Goal: Task Accomplishment & Management: Use online tool/utility

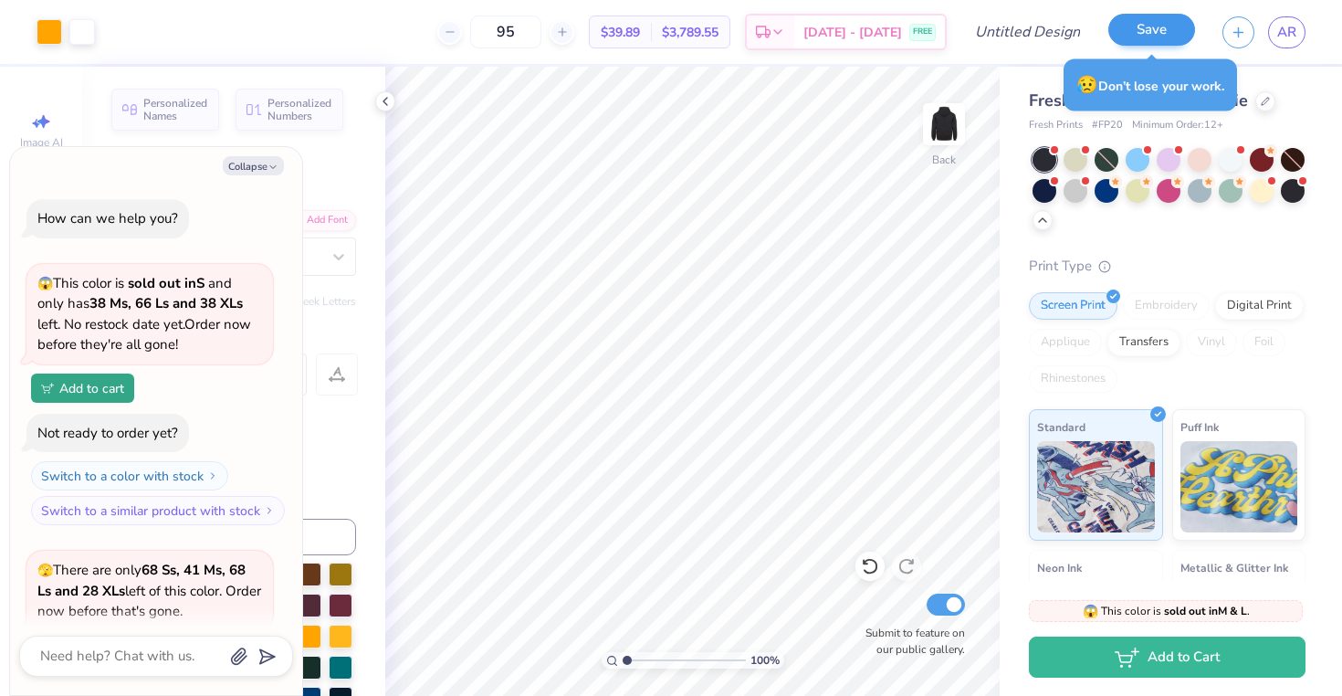
scroll to position [675, 0]
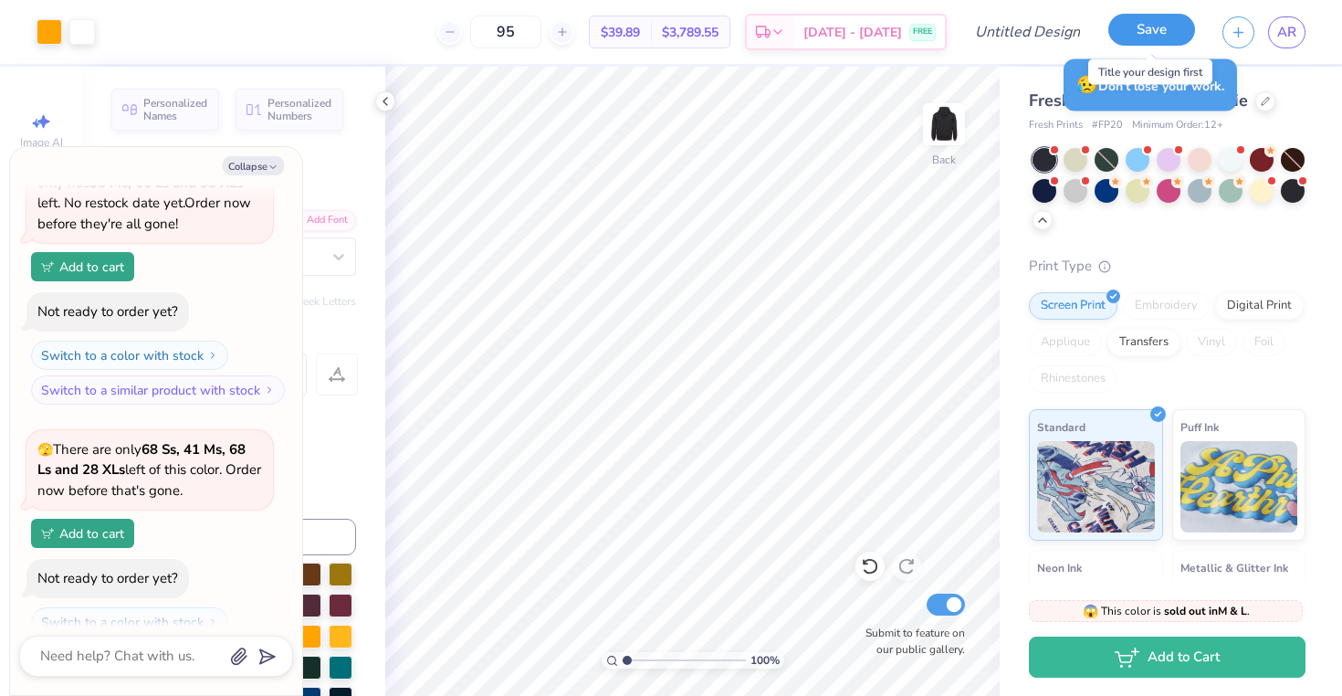
click at [1144, 18] on button "Save" at bounding box center [1152, 30] width 87 height 32
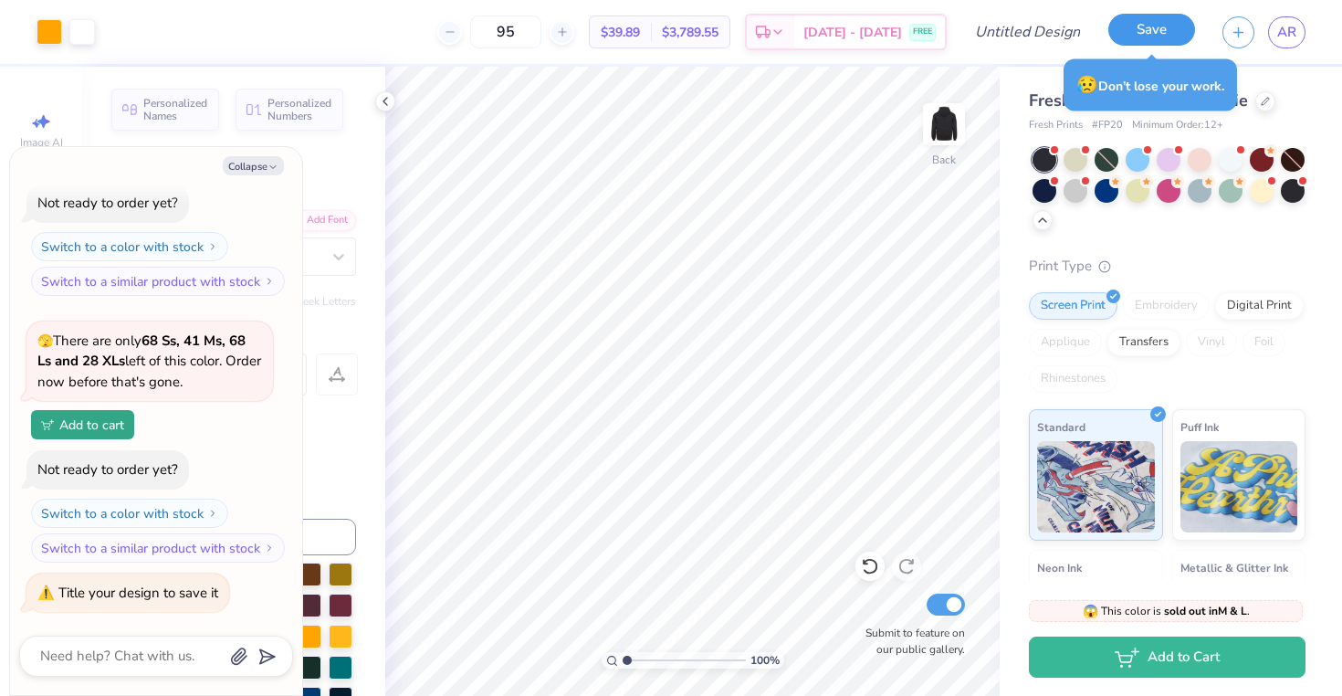
click at [1145, 32] on button "Save" at bounding box center [1152, 30] width 87 height 32
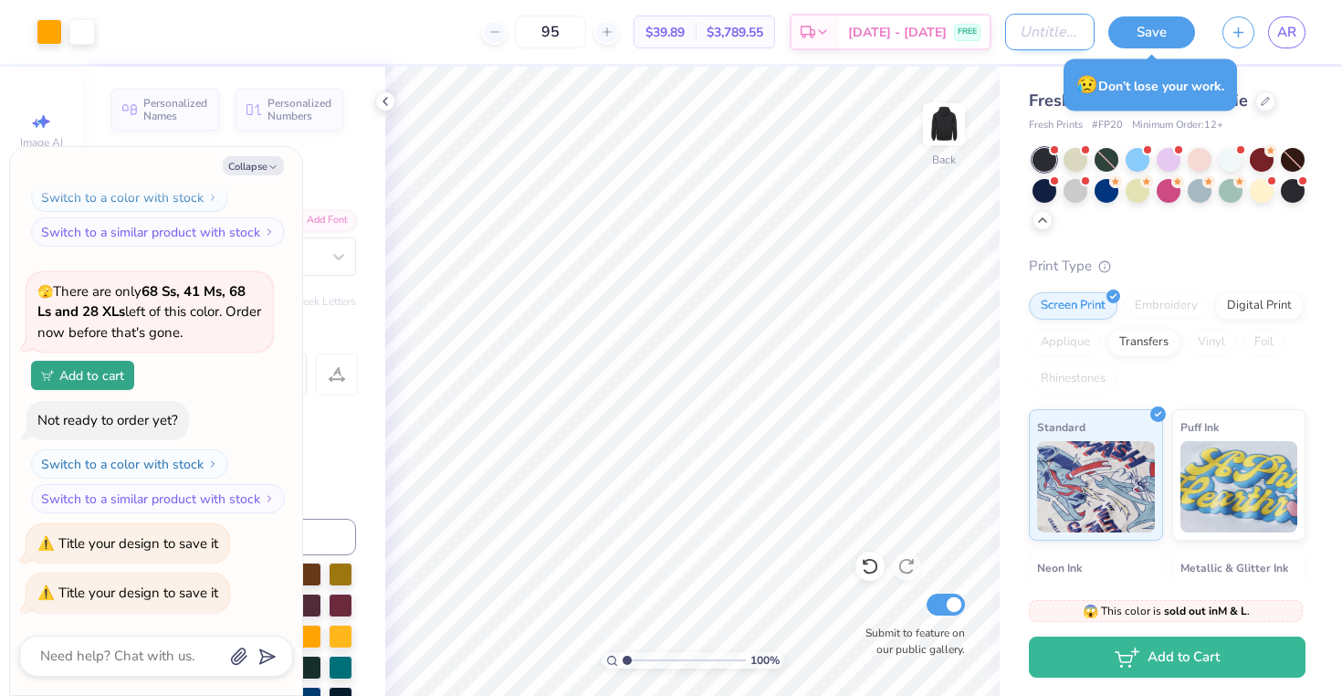
type textarea "x"
click at [1005, 25] on input "Design Title" at bounding box center [1049, 32] width 89 height 37
type input "h"
type textarea "x"
type input "ho"
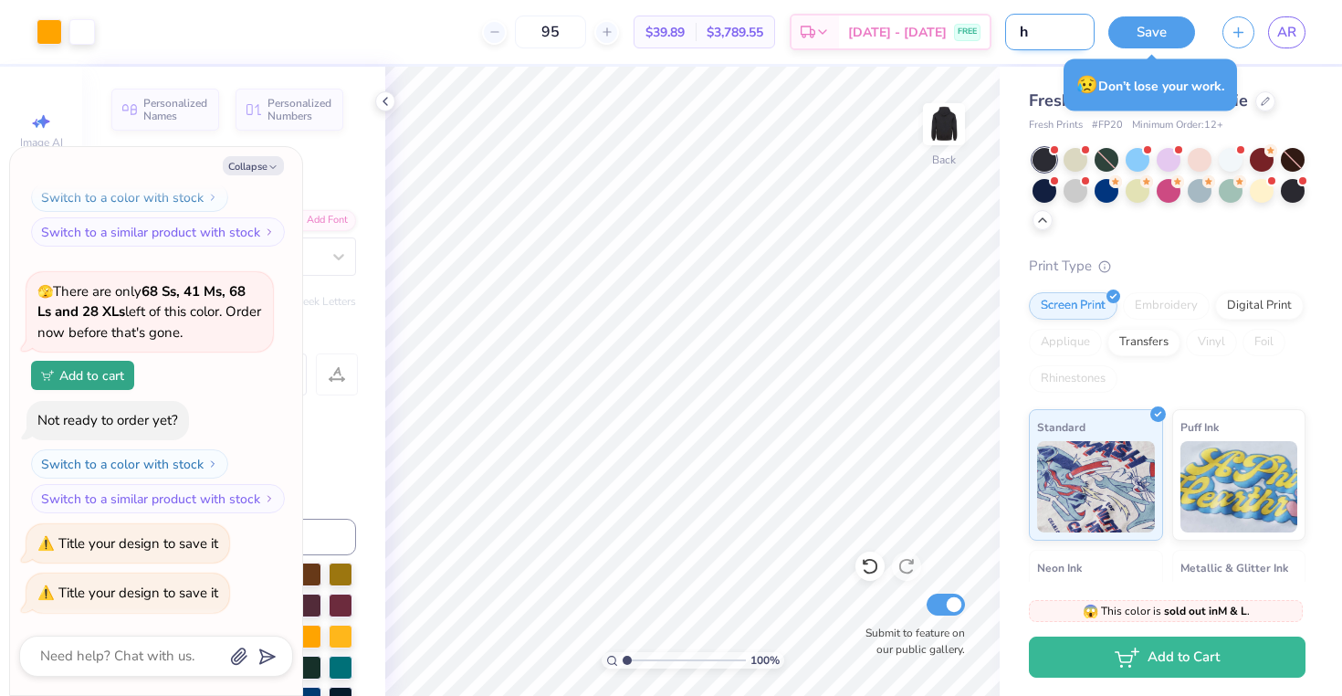
type textarea "x"
type input "hoo"
type textarea "x"
type input "hood"
type textarea "x"
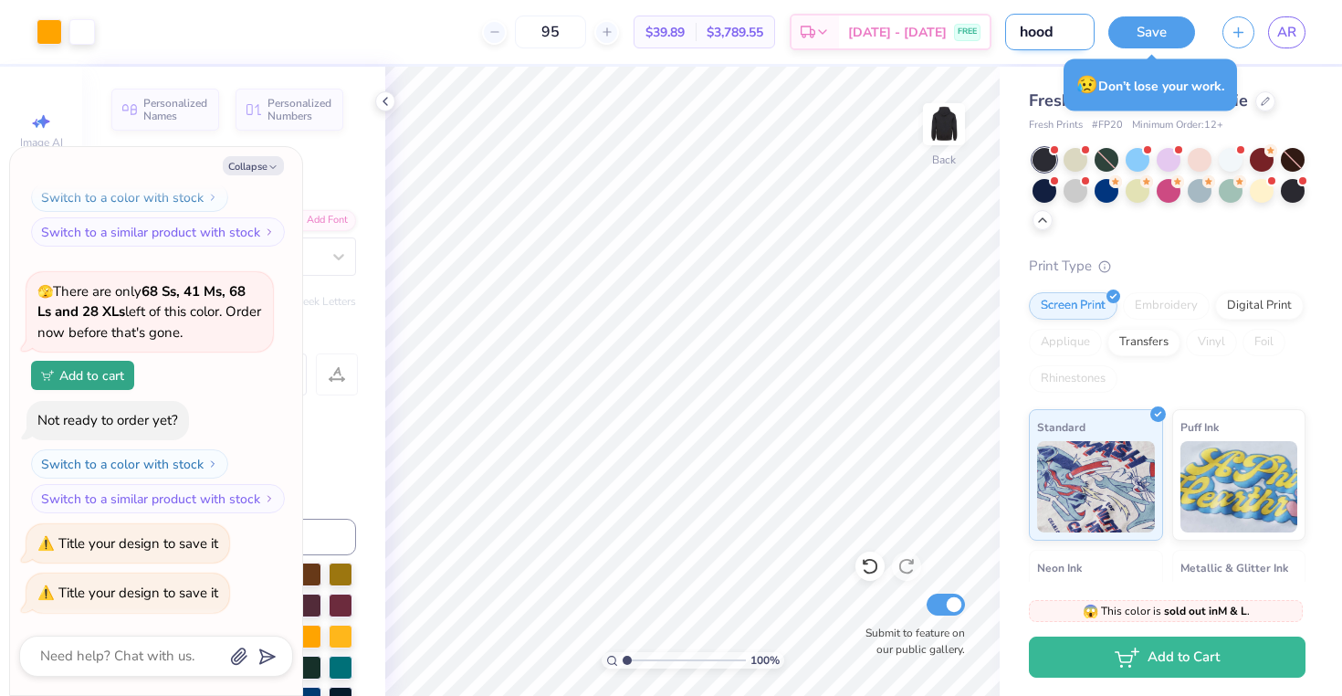
type input "hoodi"
type textarea "x"
type input "hoodie"
type textarea "x"
type input "hoodie"
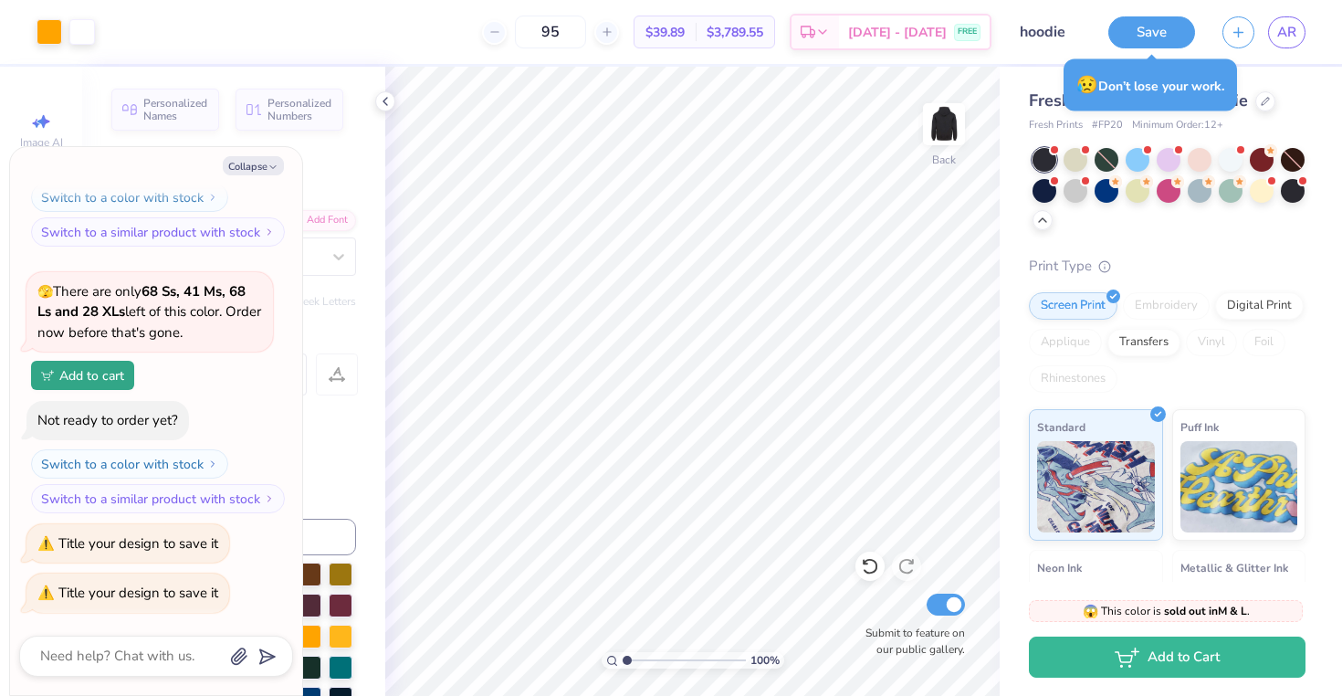
click at [1162, 25] on button "Save" at bounding box center [1152, 32] width 87 height 32
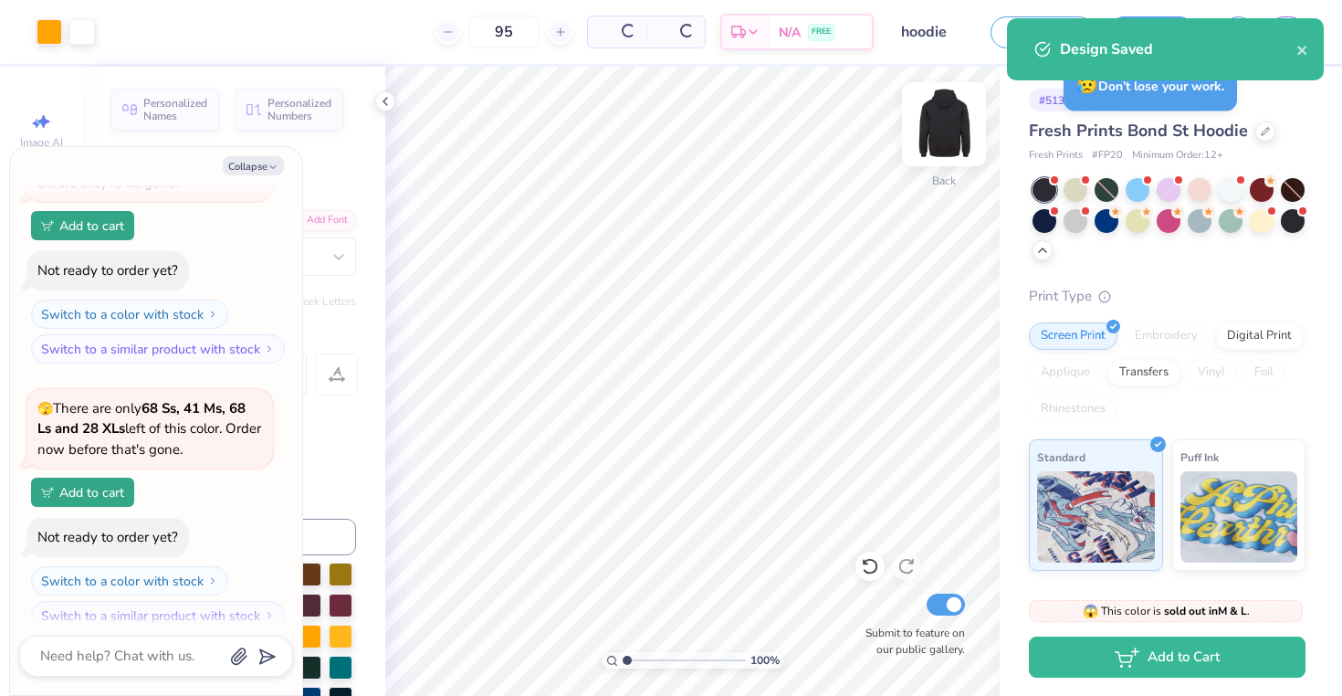
scroll to position [833, 0]
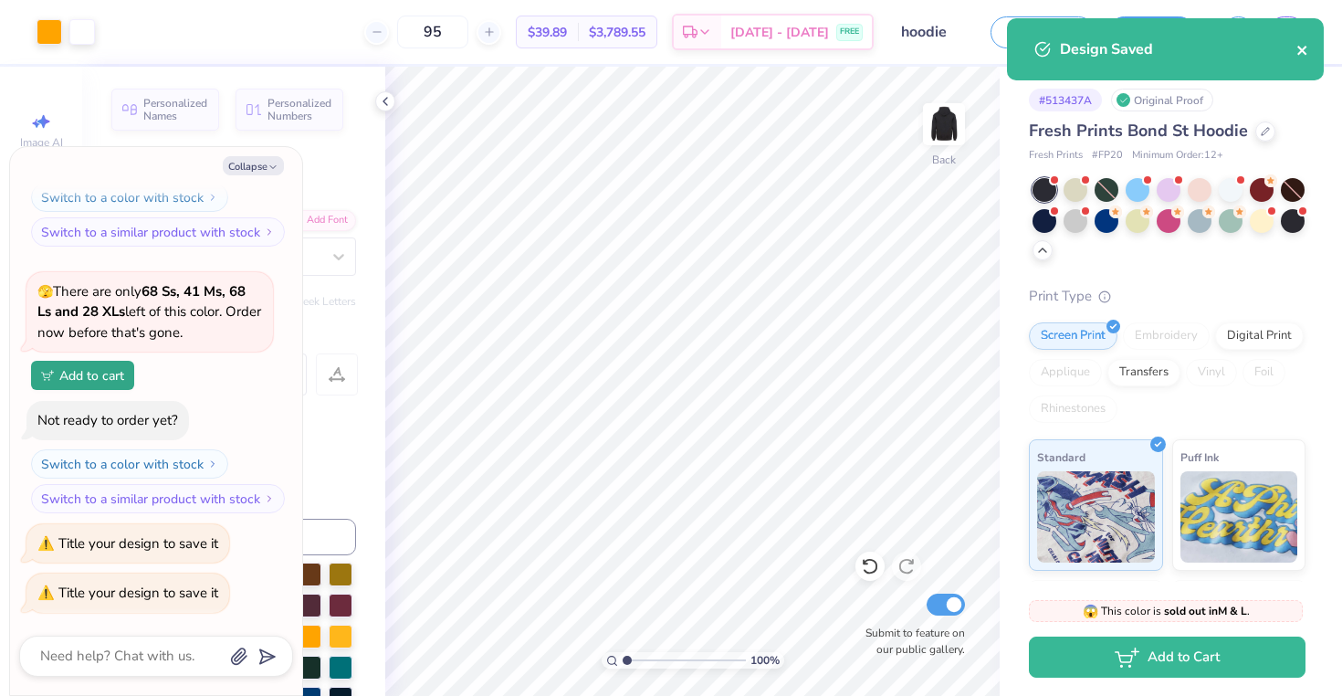
click at [1305, 47] on icon "close" at bounding box center [1302, 50] width 9 height 9
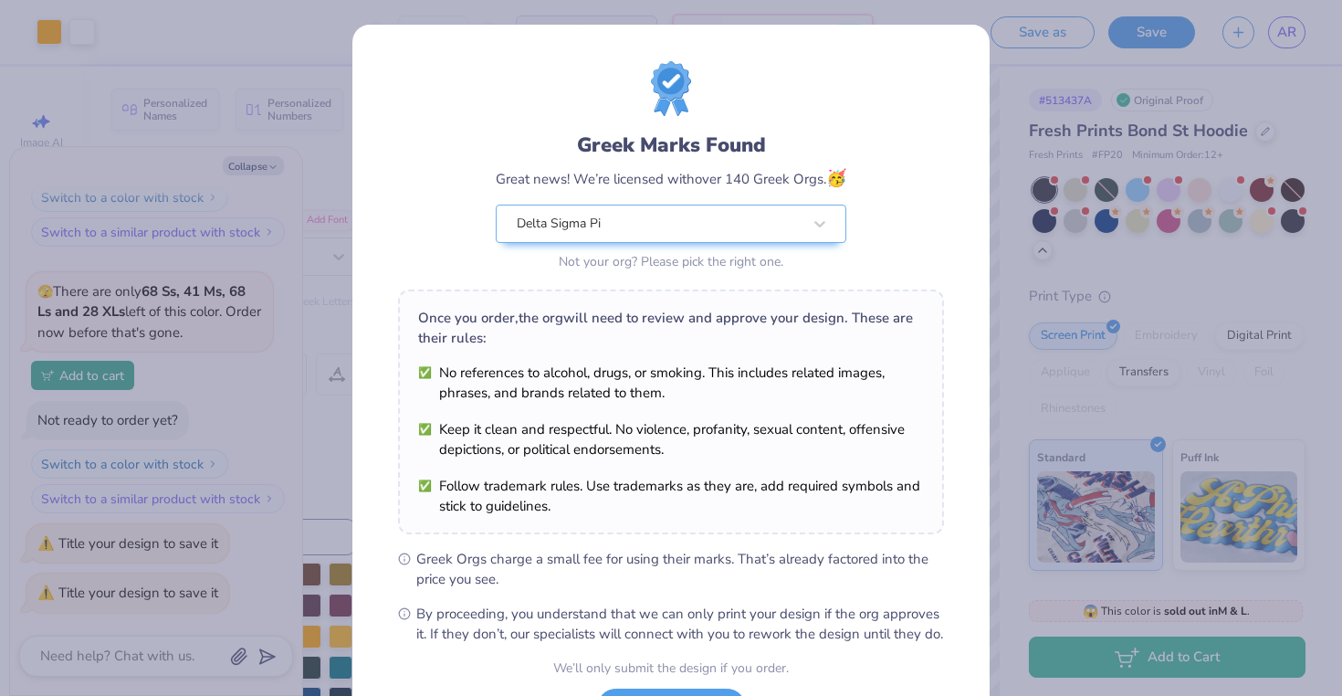
type textarea "x"
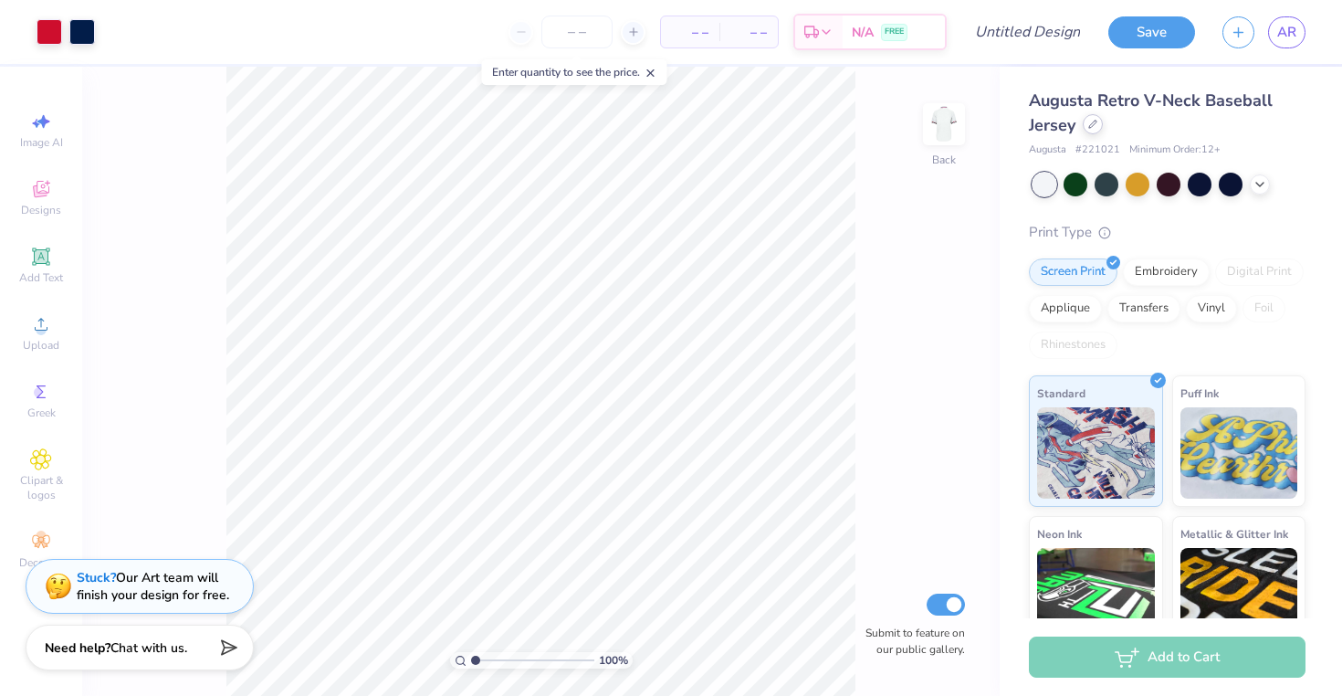
click at [1098, 123] on div at bounding box center [1093, 124] width 20 height 20
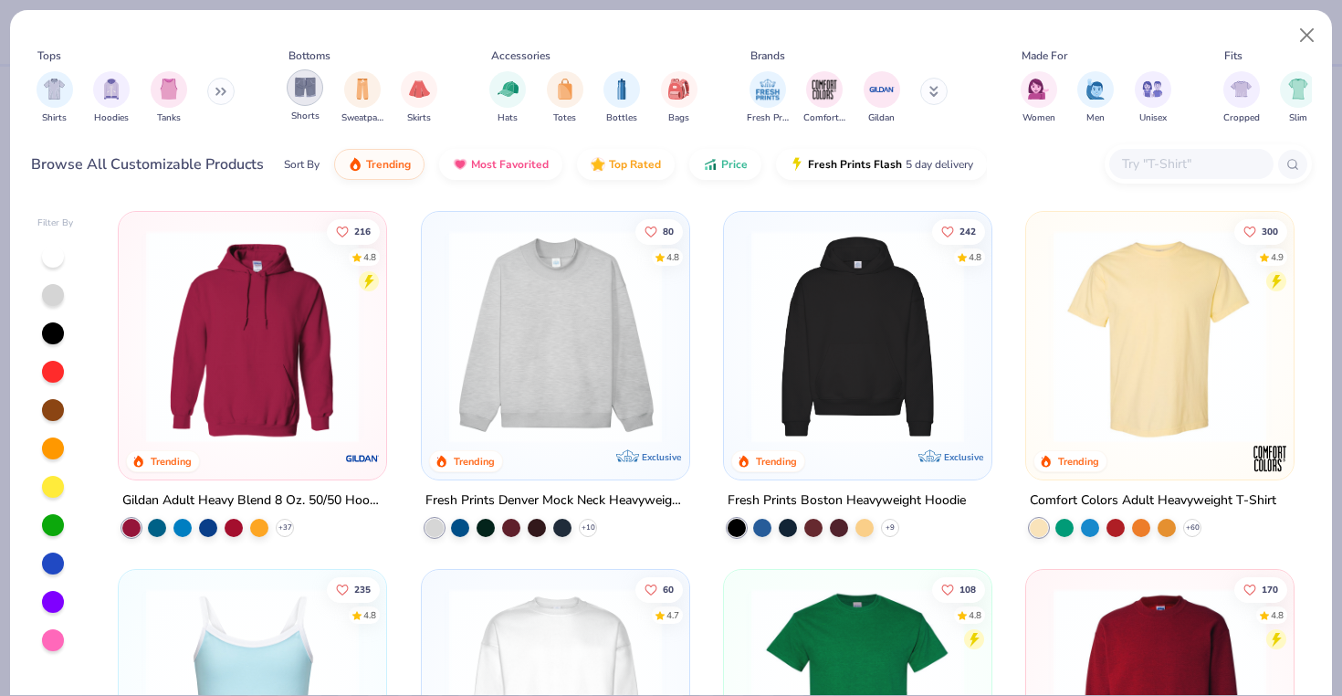
click at [304, 89] on img "filter for Shorts" at bounding box center [305, 87] width 21 height 21
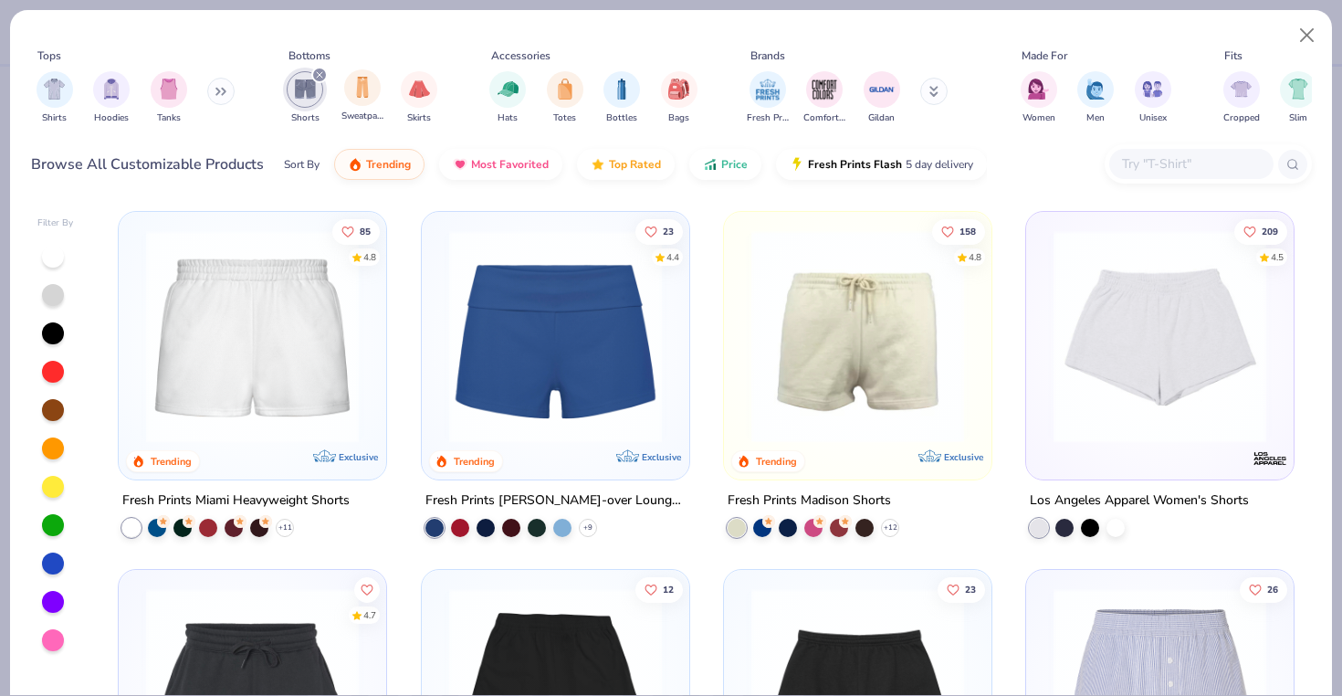
click at [342, 88] on div "Sweatpants" at bounding box center [363, 96] width 42 height 54
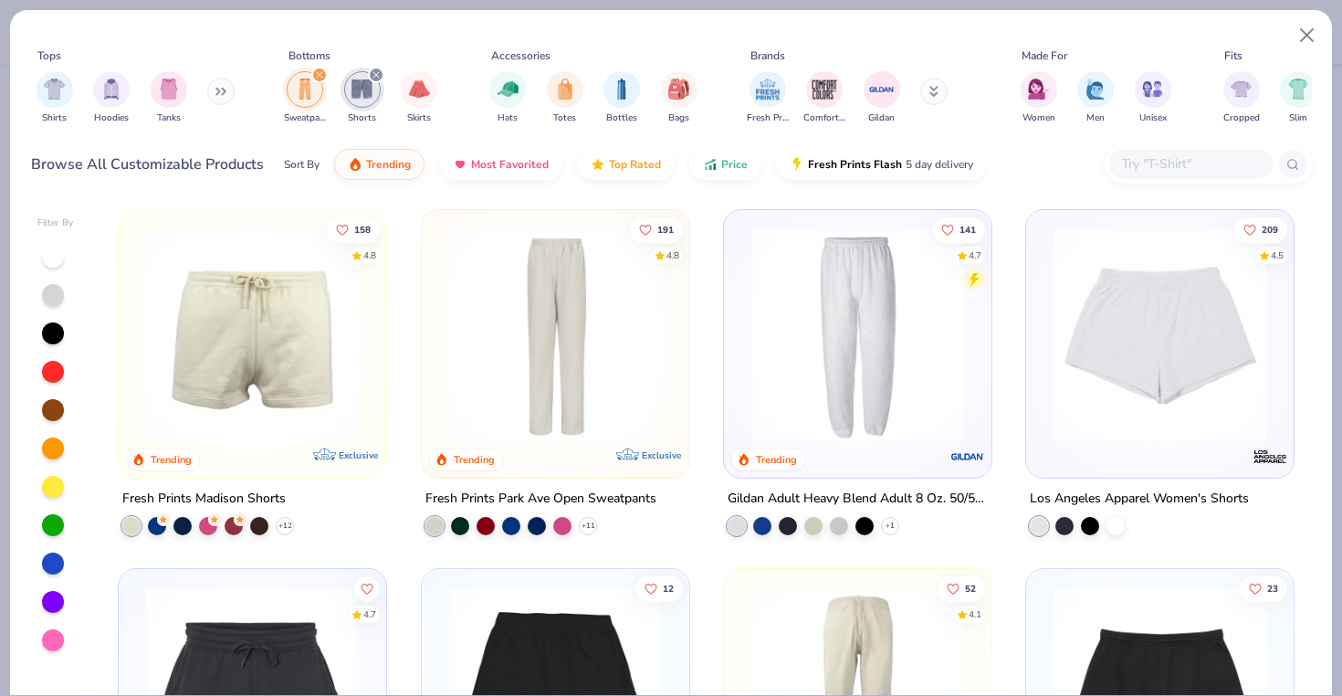
scroll to position [404, 0]
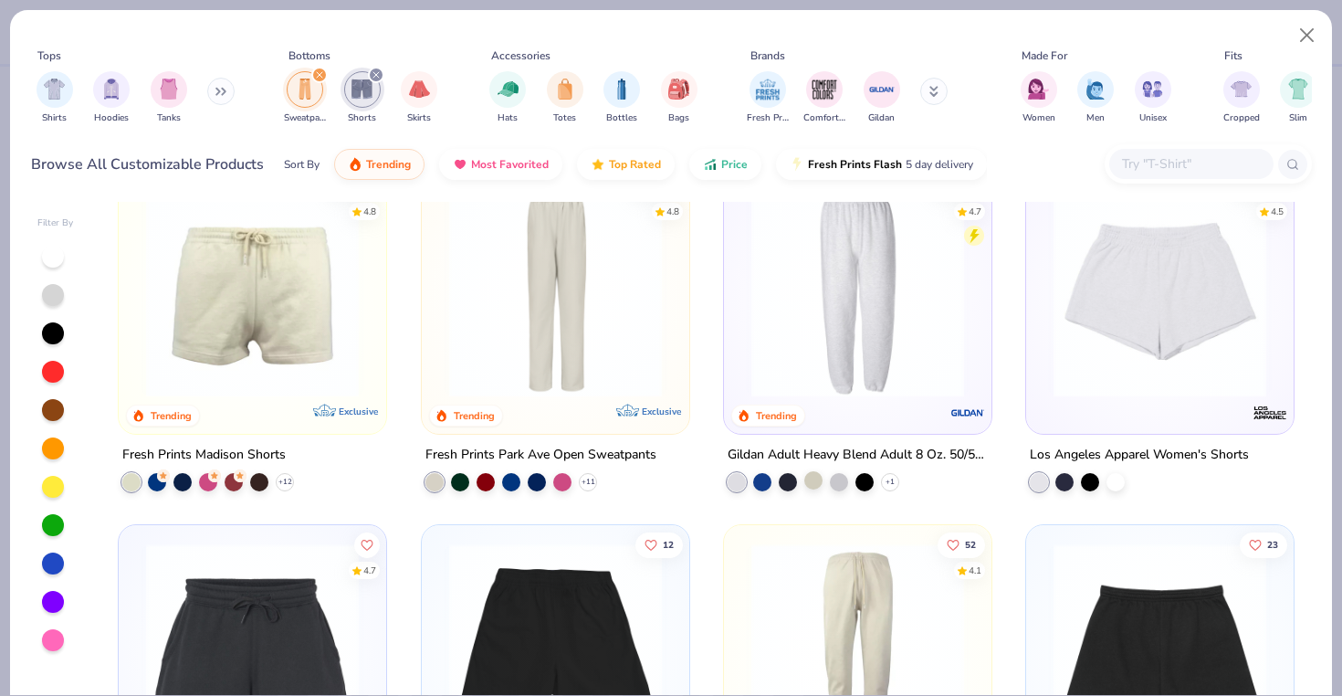
click at [816, 475] on div at bounding box center [814, 480] width 18 height 18
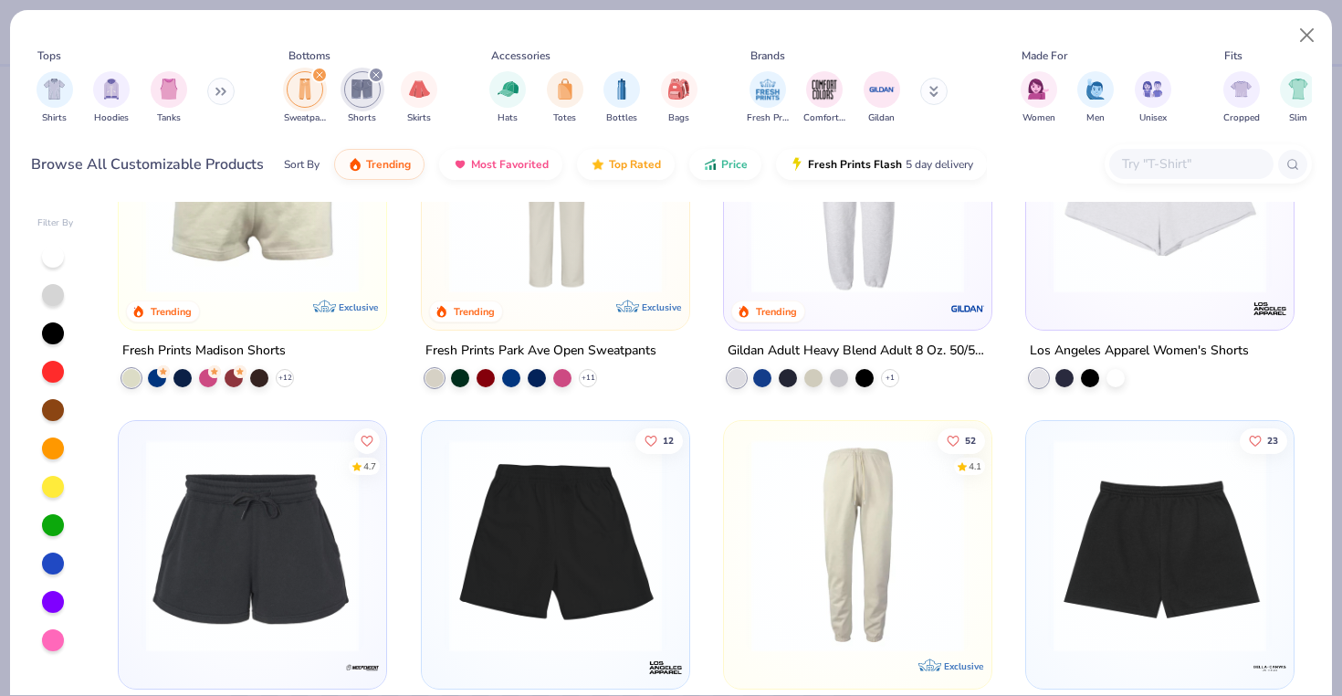
scroll to position [279, 0]
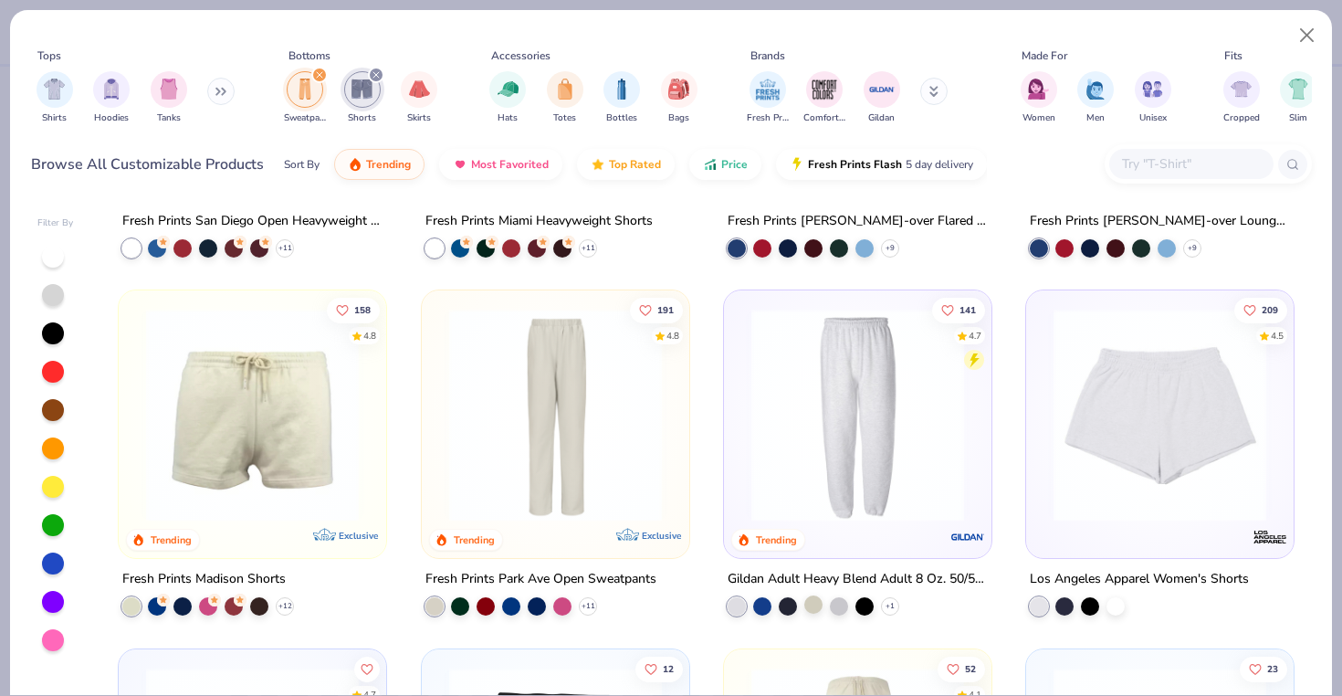
click at [808, 603] on div at bounding box center [814, 604] width 18 height 18
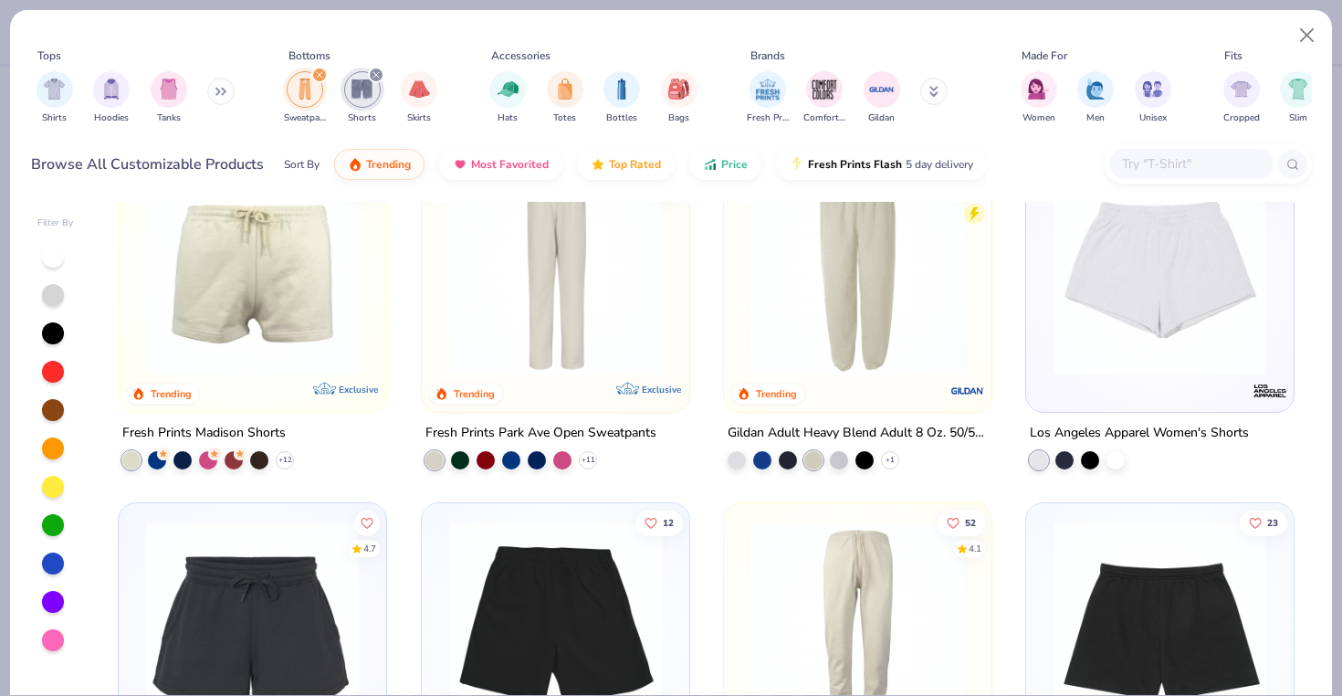
scroll to position [384, 0]
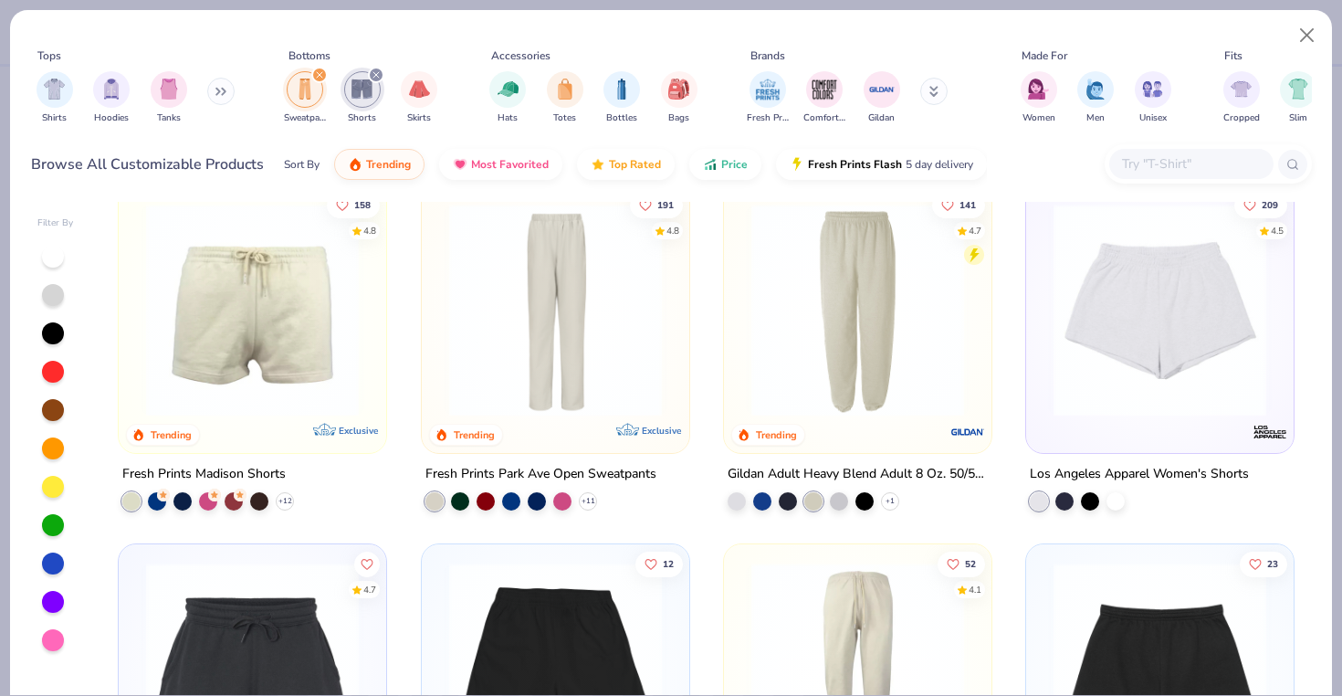
click at [859, 323] on img at bounding box center [857, 310] width 231 height 213
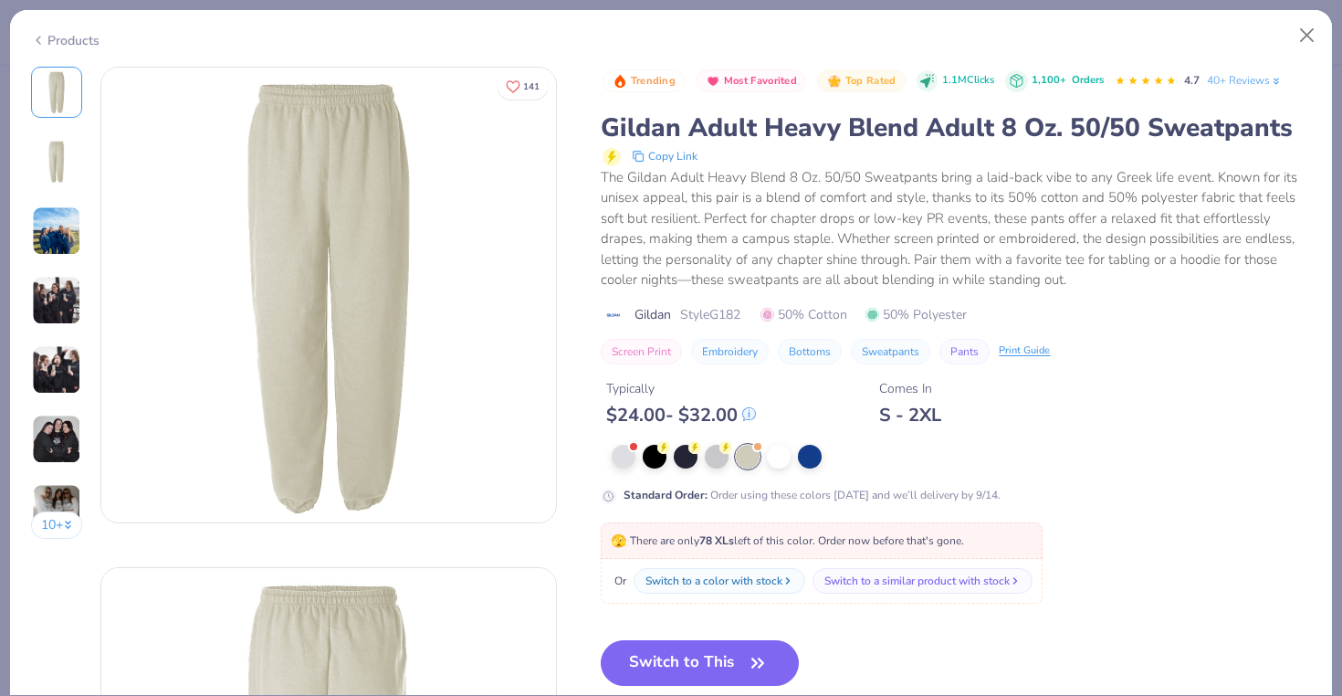
click at [64, 56] on div "Products" at bounding box center [671, 33] width 1322 height 47
click at [64, 45] on div "Products" at bounding box center [65, 40] width 68 height 19
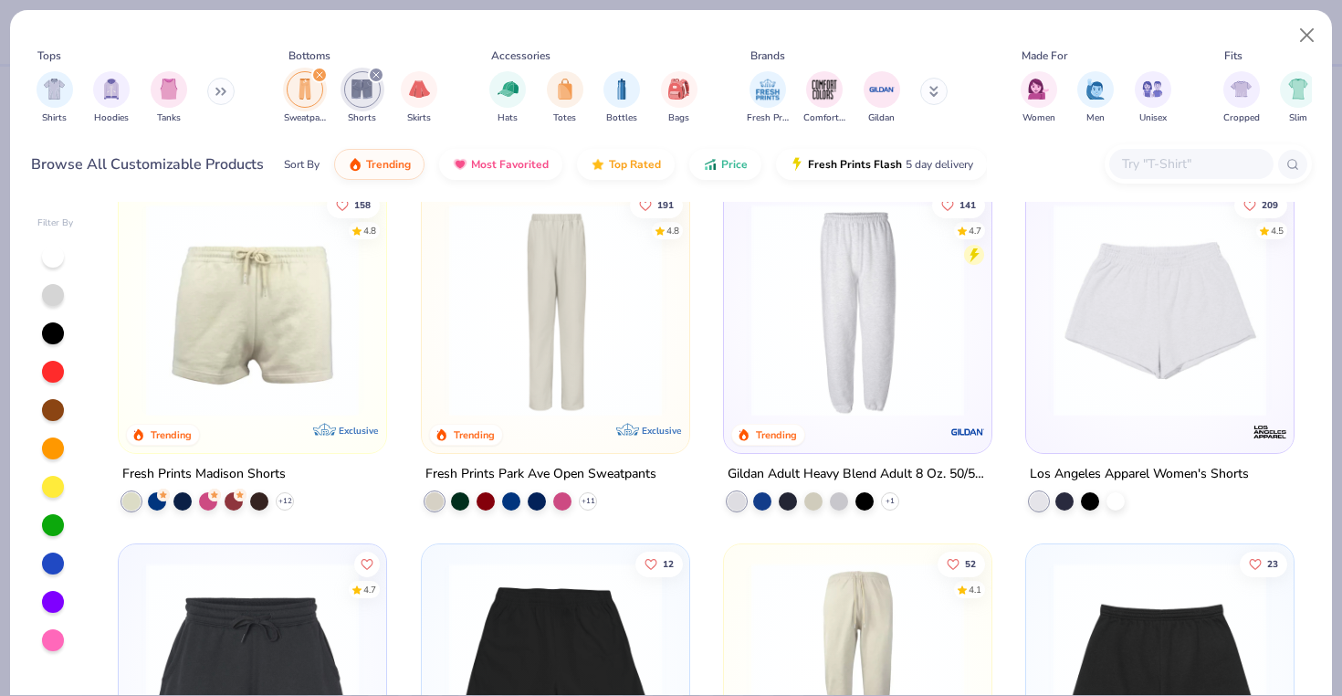
click at [1150, 163] on input "text" at bounding box center [1191, 163] width 141 height 21
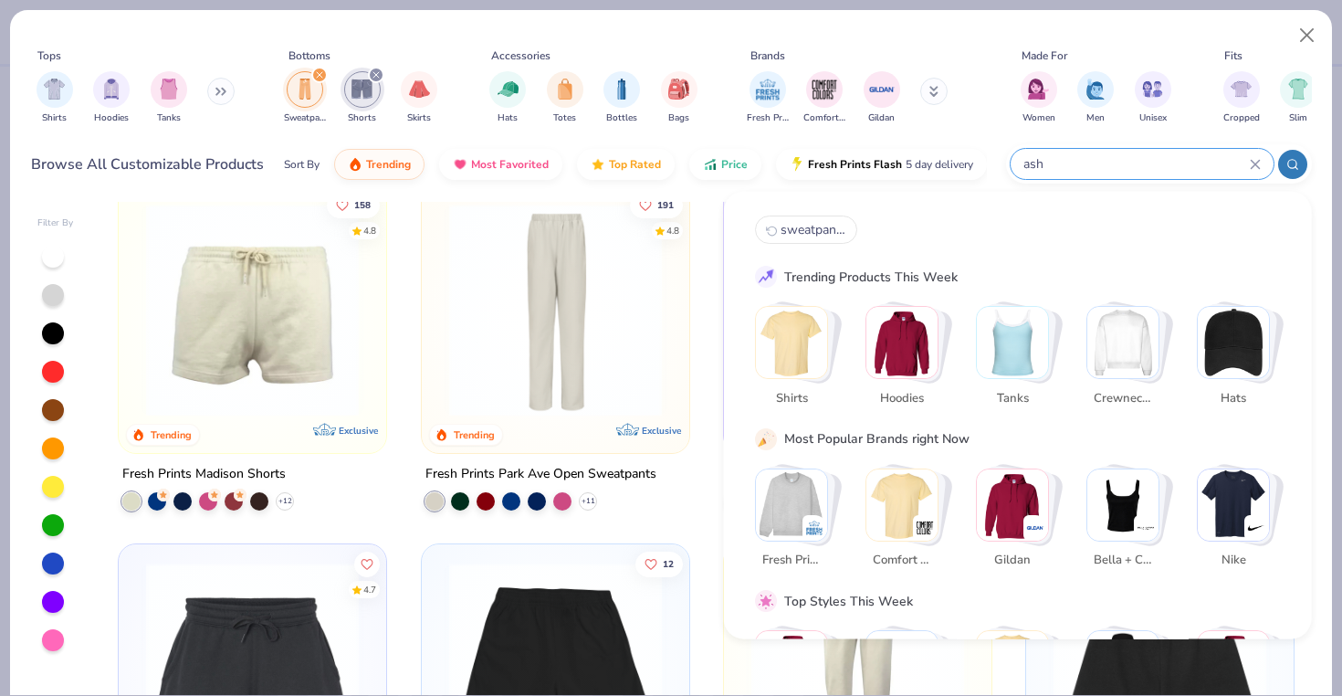
type input "ash"
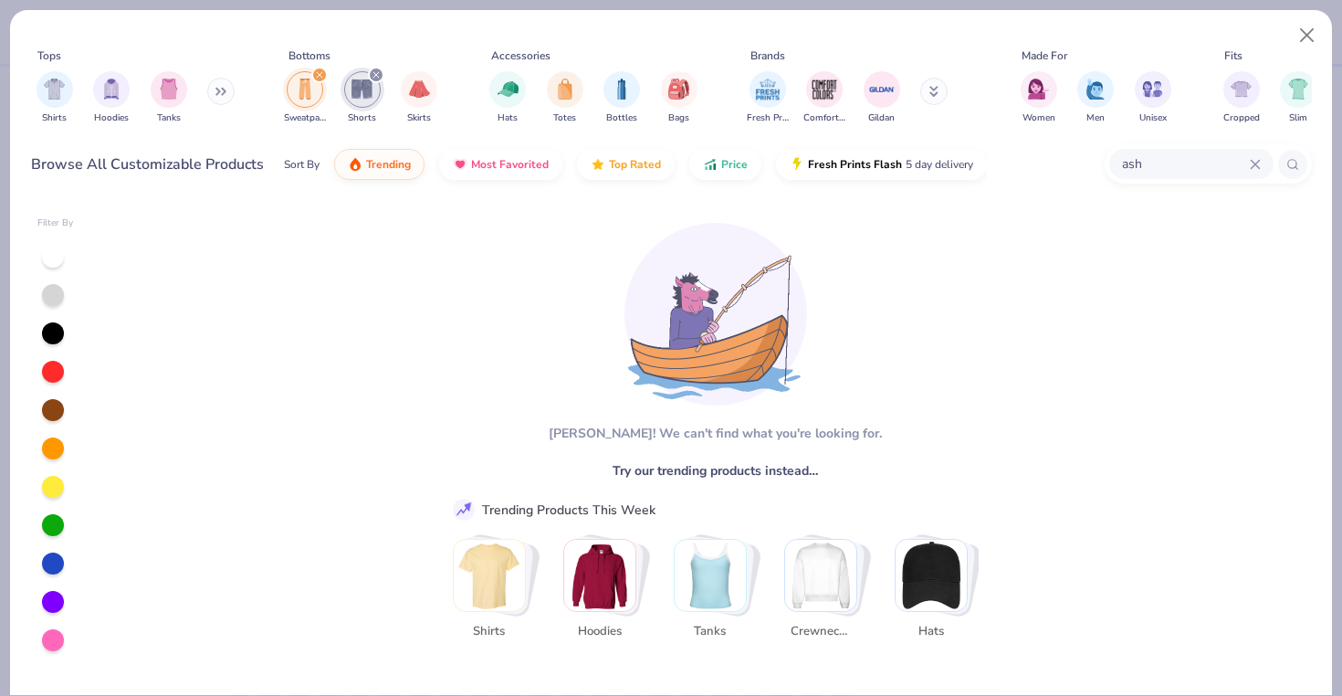
drag, startPoint x: 1150, startPoint y: 167, endPoint x: 994, endPoint y: 142, distance: 158.1
click at [994, 142] on div "Browse All Customizable Products Sort By Trending Most Favorited Top Rated Pric…" at bounding box center [671, 164] width 1281 height 51
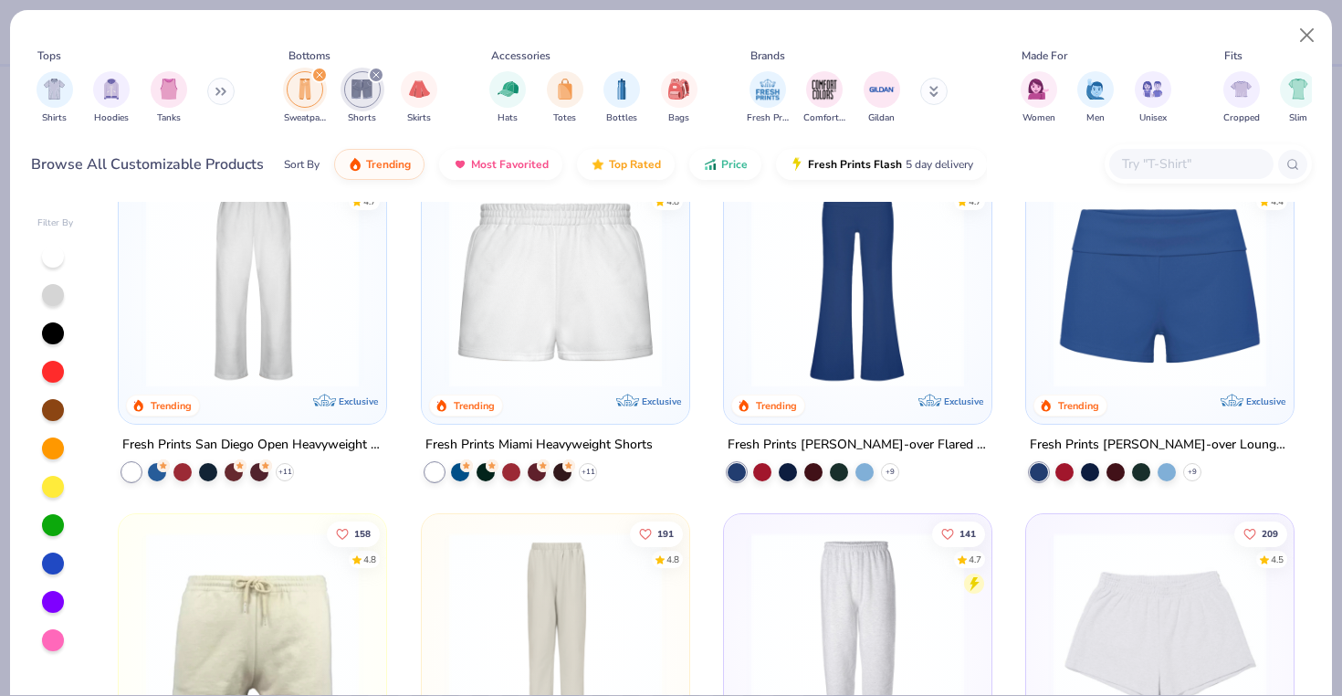
scroll to position [65, 0]
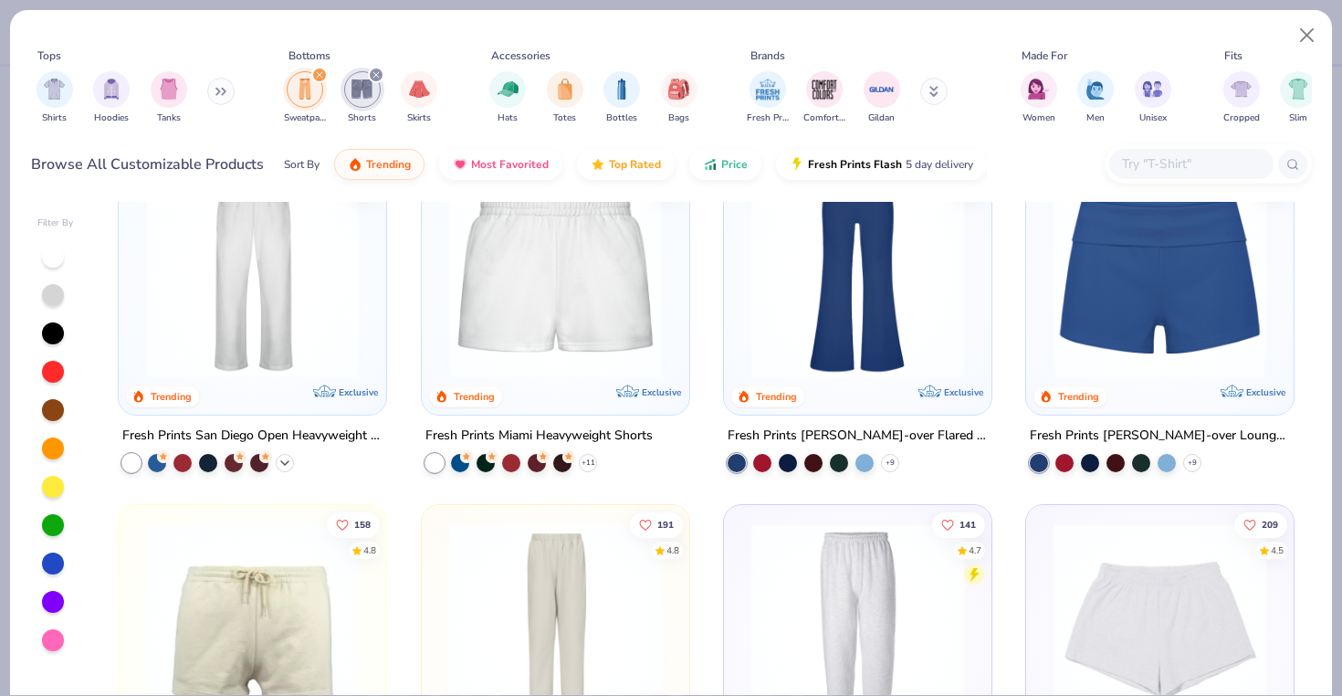
click at [284, 466] on icon at bounding box center [285, 463] width 15 height 15
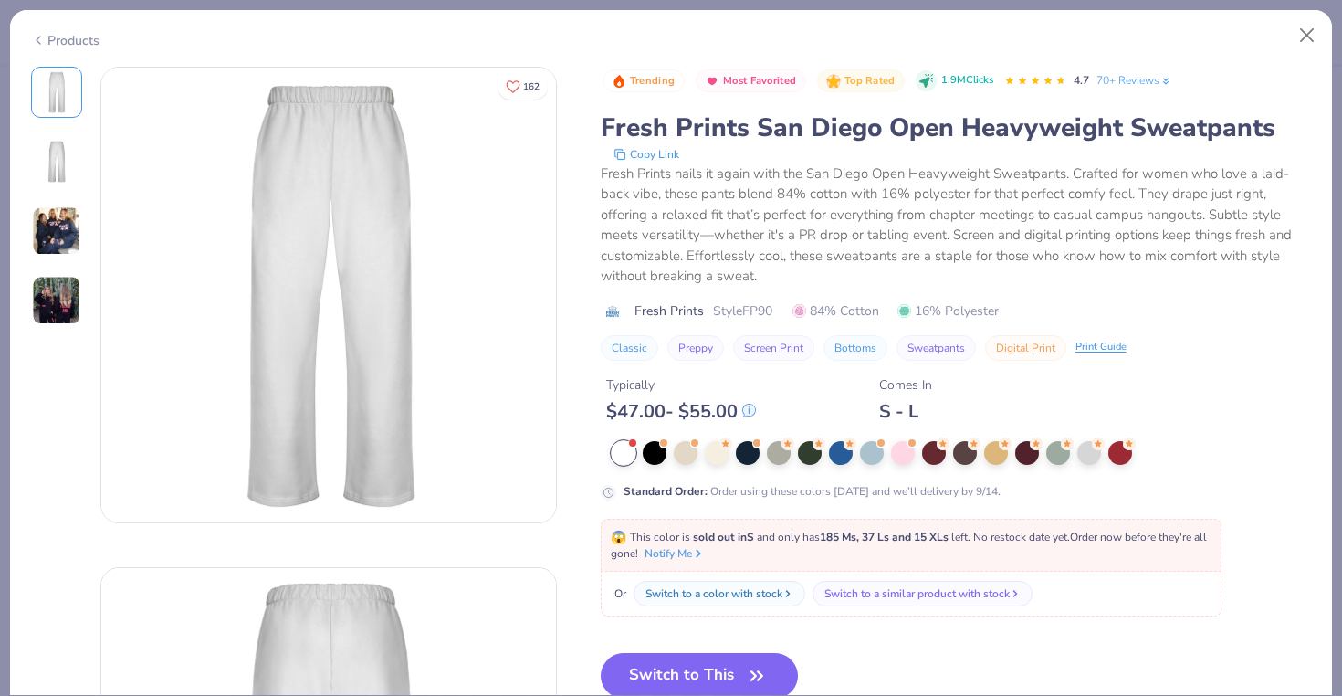
click at [81, 39] on div "Products" at bounding box center [65, 40] width 68 height 19
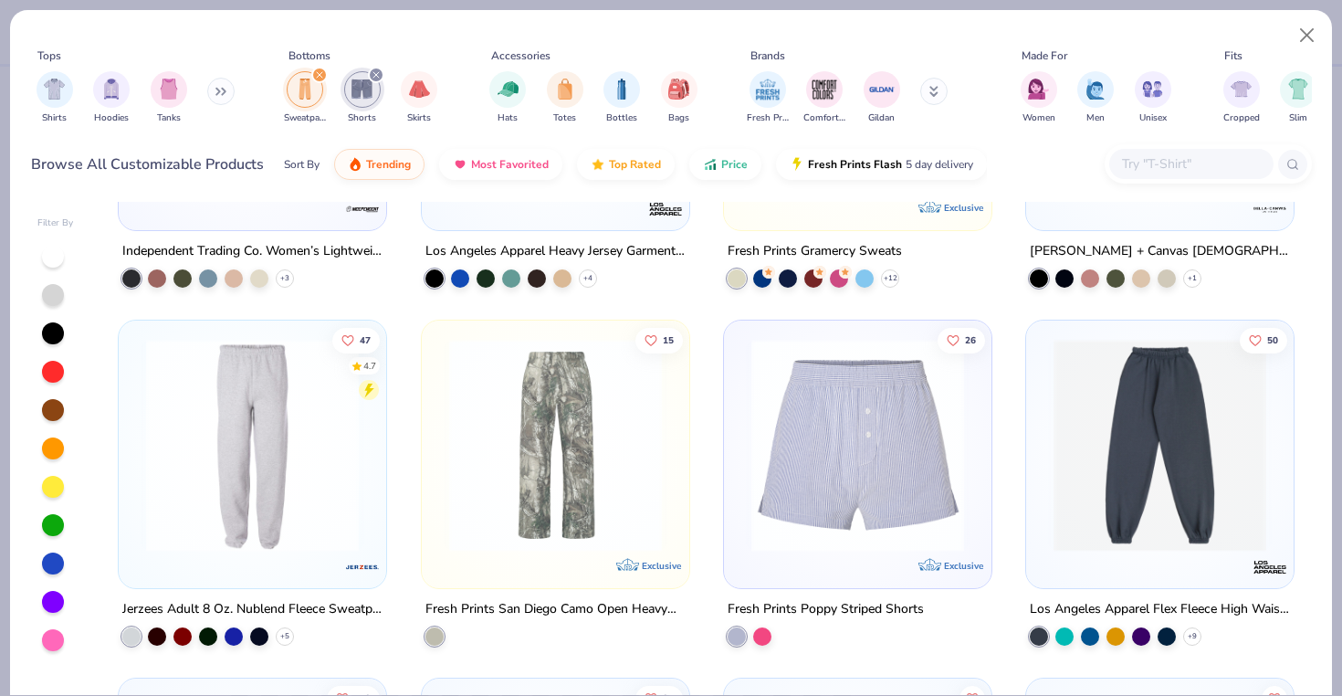
scroll to position [1079, 0]
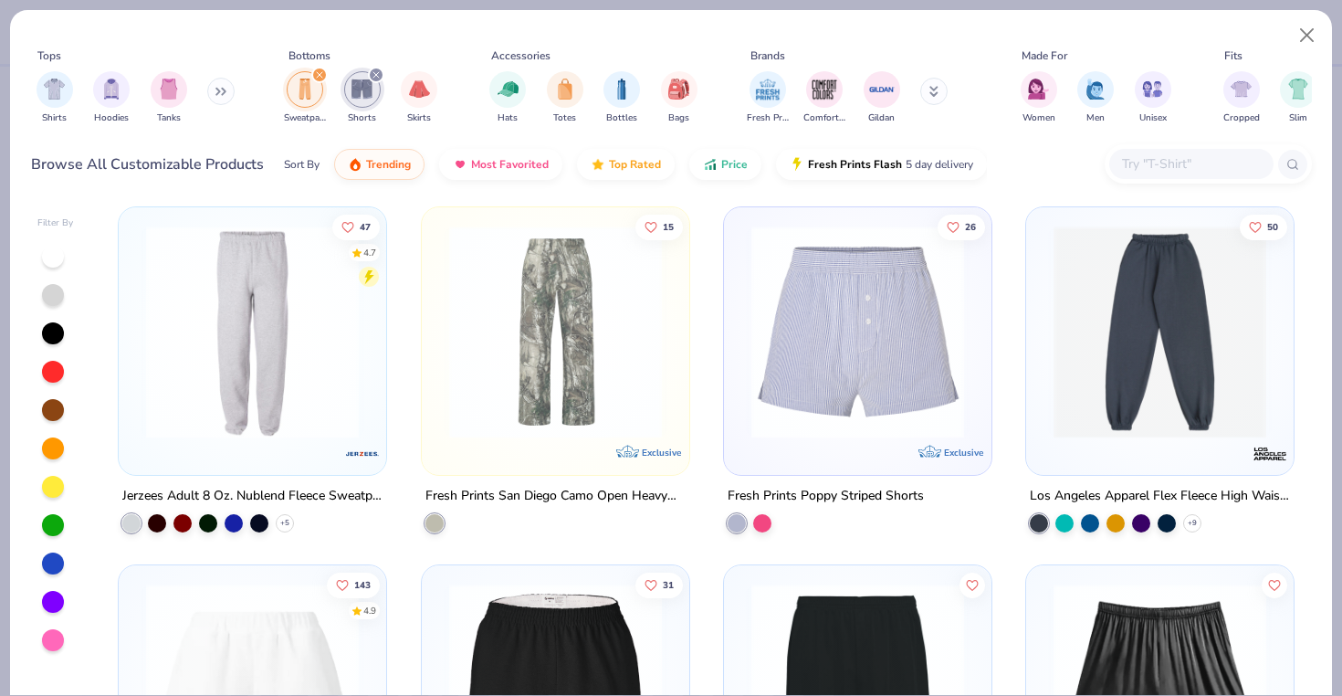
click at [238, 382] on img at bounding box center [252, 332] width 231 height 213
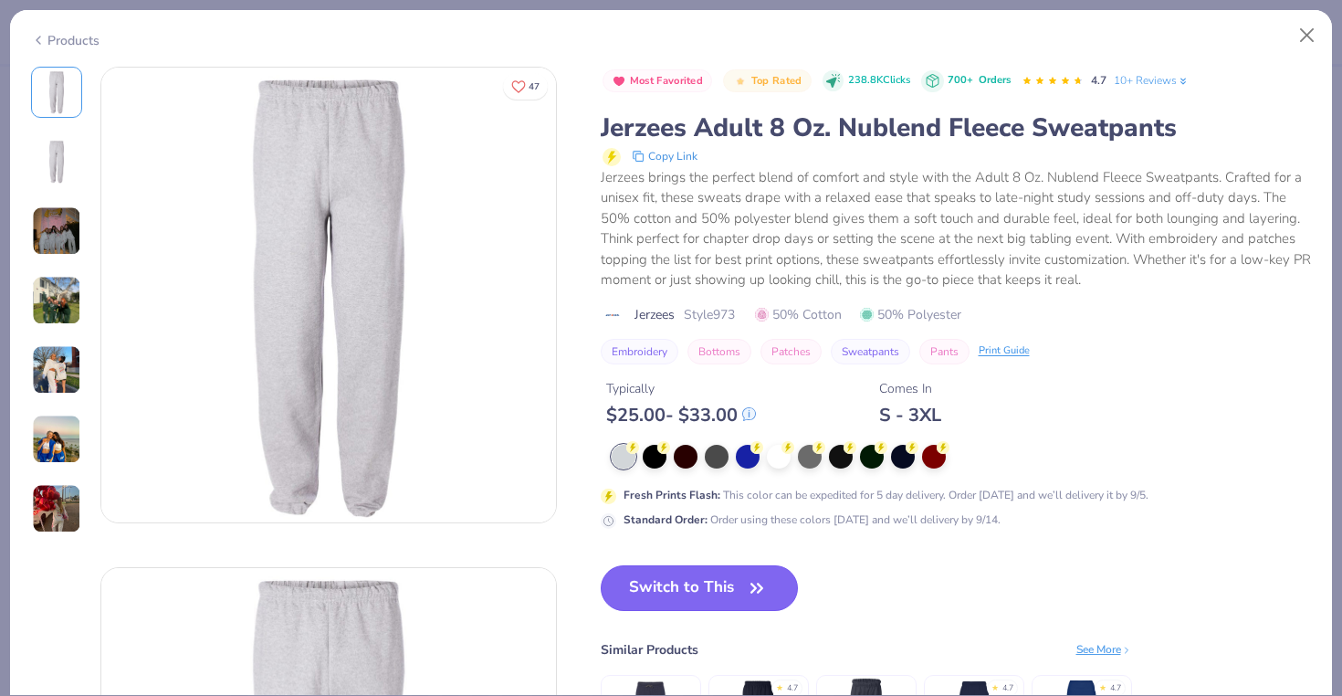
click at [657, 597] on button "Switch to This" at bounding box center [700, 588] width 198 height 46
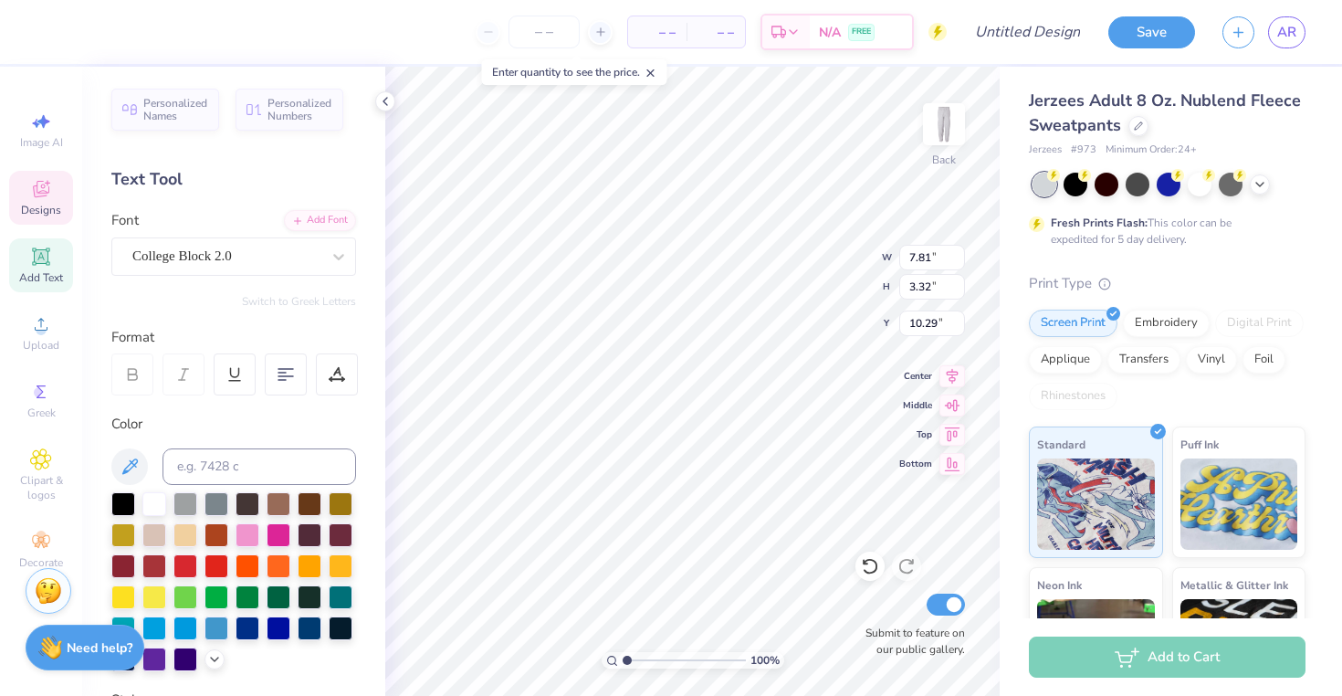
type textarea "DSP"
type input "2.04"
type input "4.93"
type input "3.00"
type input "2.32"
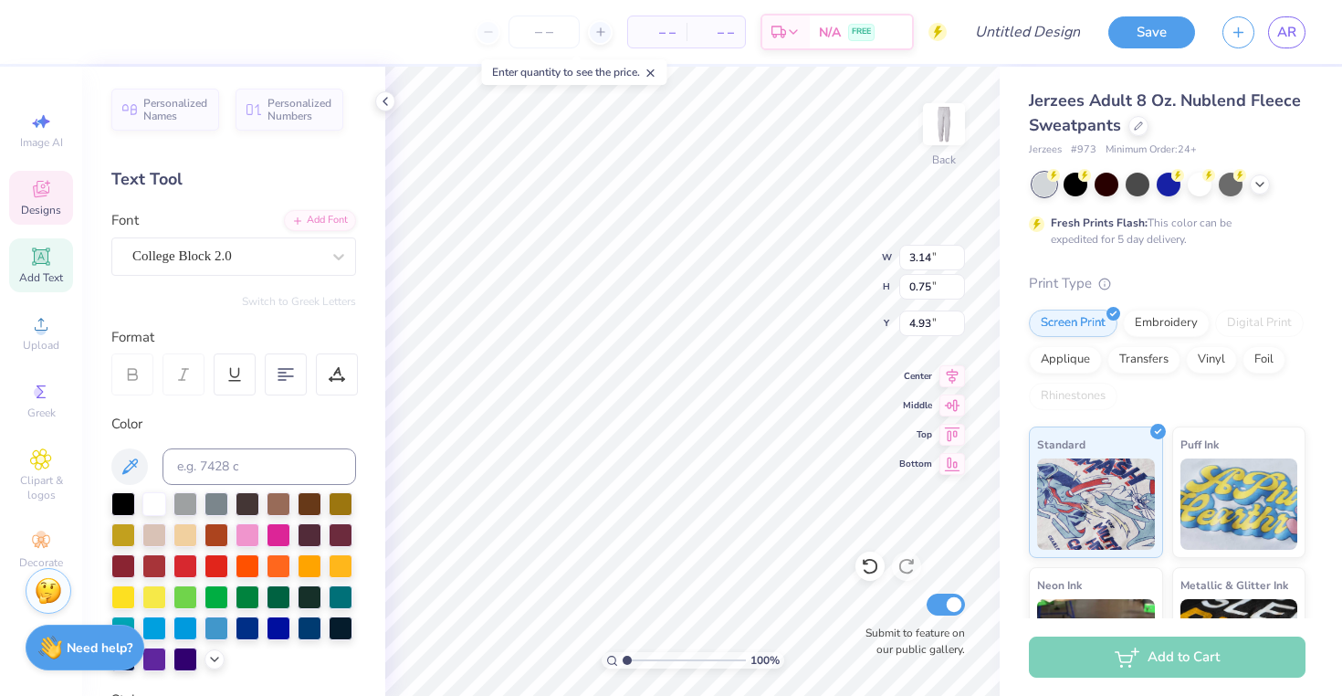
type input "2.04"
type input "4.95"
type textarea "est. 1907"
type input "2.03"
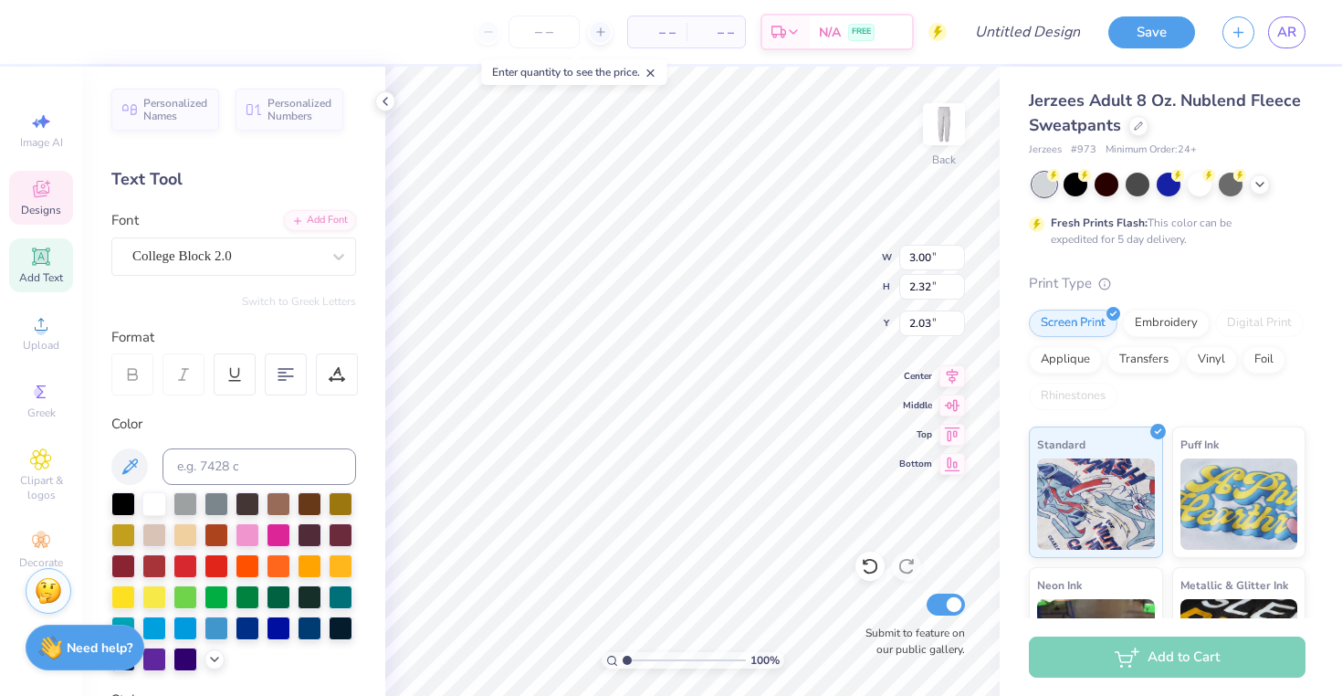
type input "2.17"
type input "3.42"
type input "2.64"
type input "1.84"
type input "1.82"
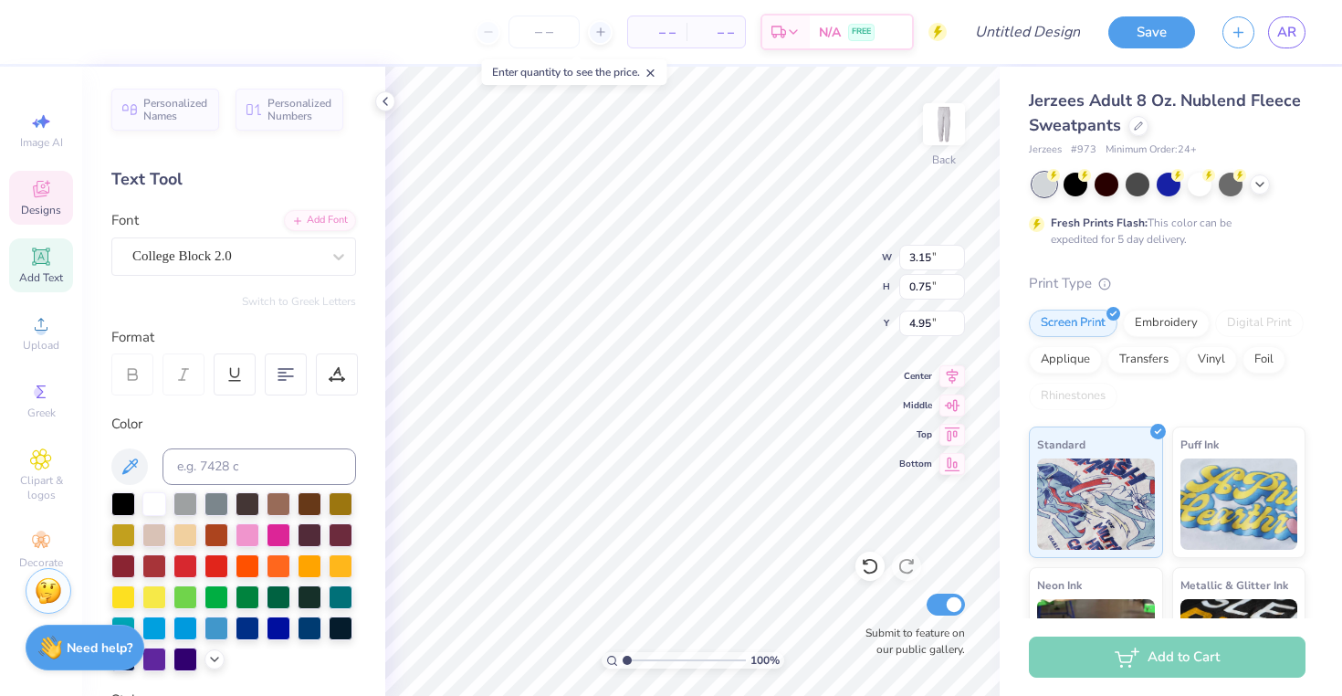
type input "4.92"
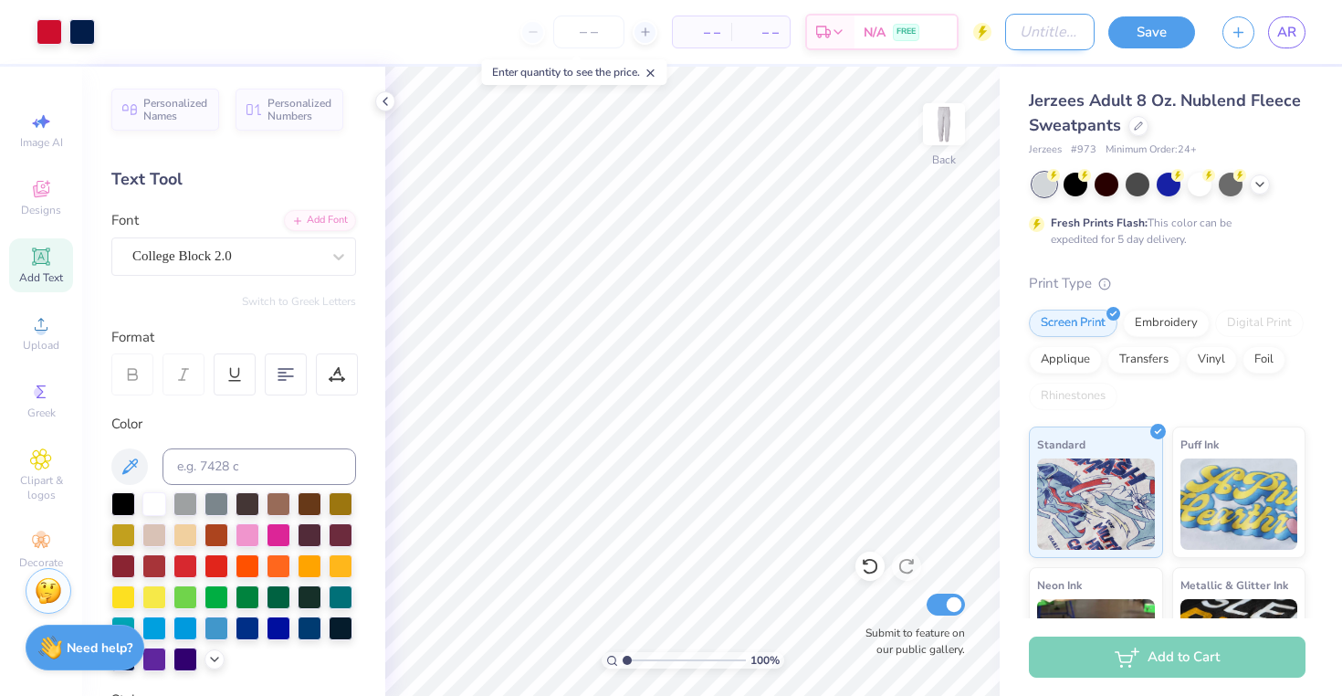
click at [1013, 19] on input "Design Title" at bounding box center [1049, 32] width 89 height 37
type input "sweats"
click at [1145, 38] on button "Save" at bounding box center [1152, 30] width 87 height 32
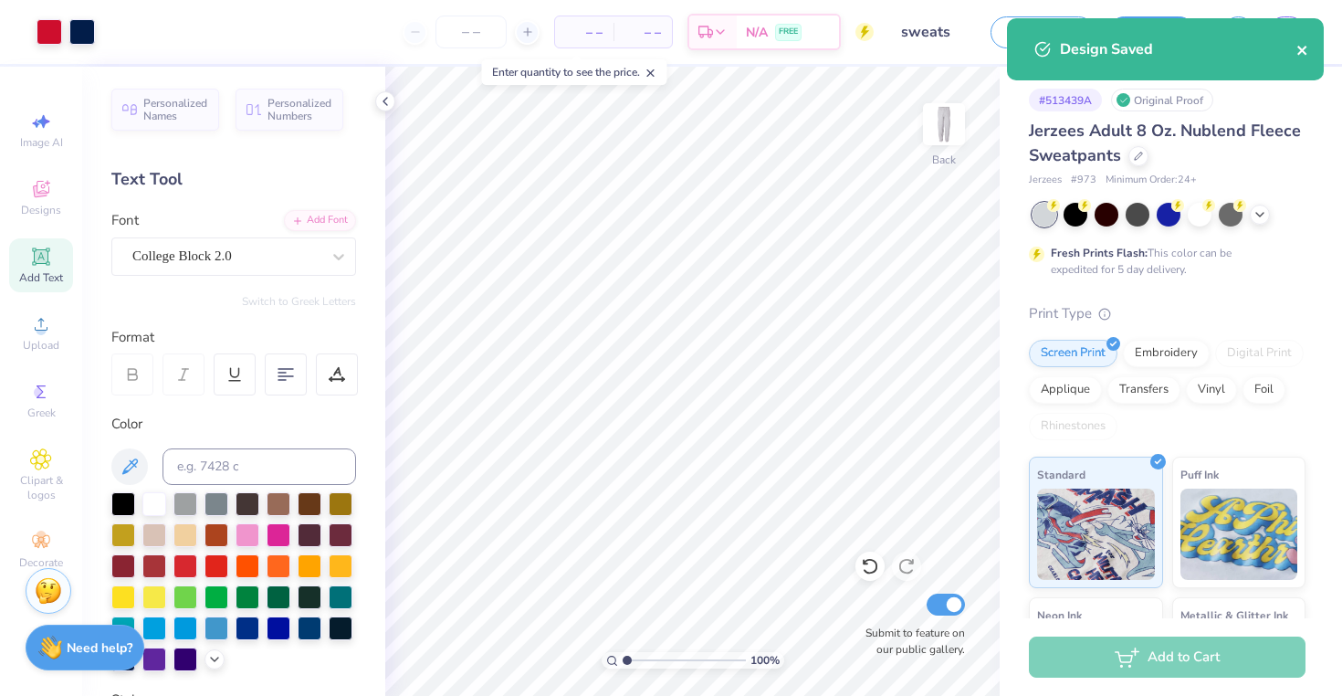
click at [1309, 46] on icon "close" at bounding box center [1303, 50] width 13 height 15
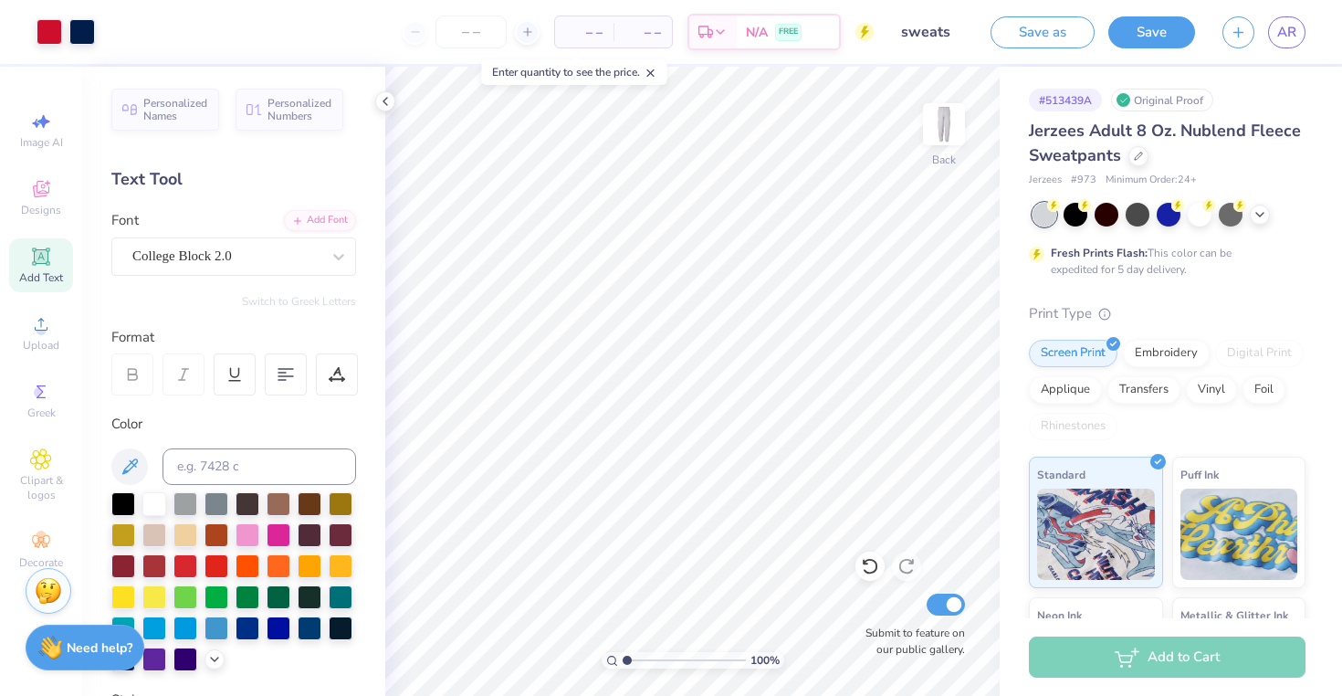
click at [1291, 37] on div "Design Saved" at bounding box center [1166, 56] width 324 height 83
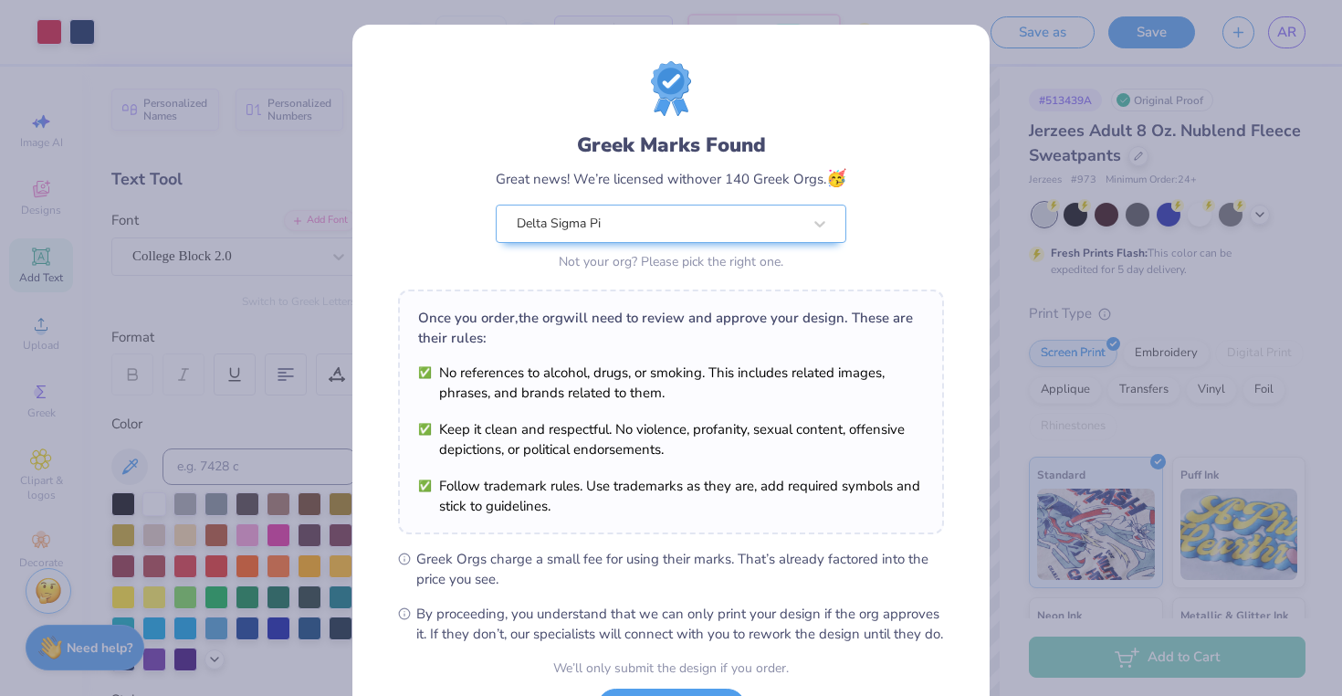
click at [1279, 25] on div "Greek Marks Found Great news! We’re licensed with over 140 Greek Orgs. 🥳 Delta …" at bounding box center [671, 348] width 1342 height 696
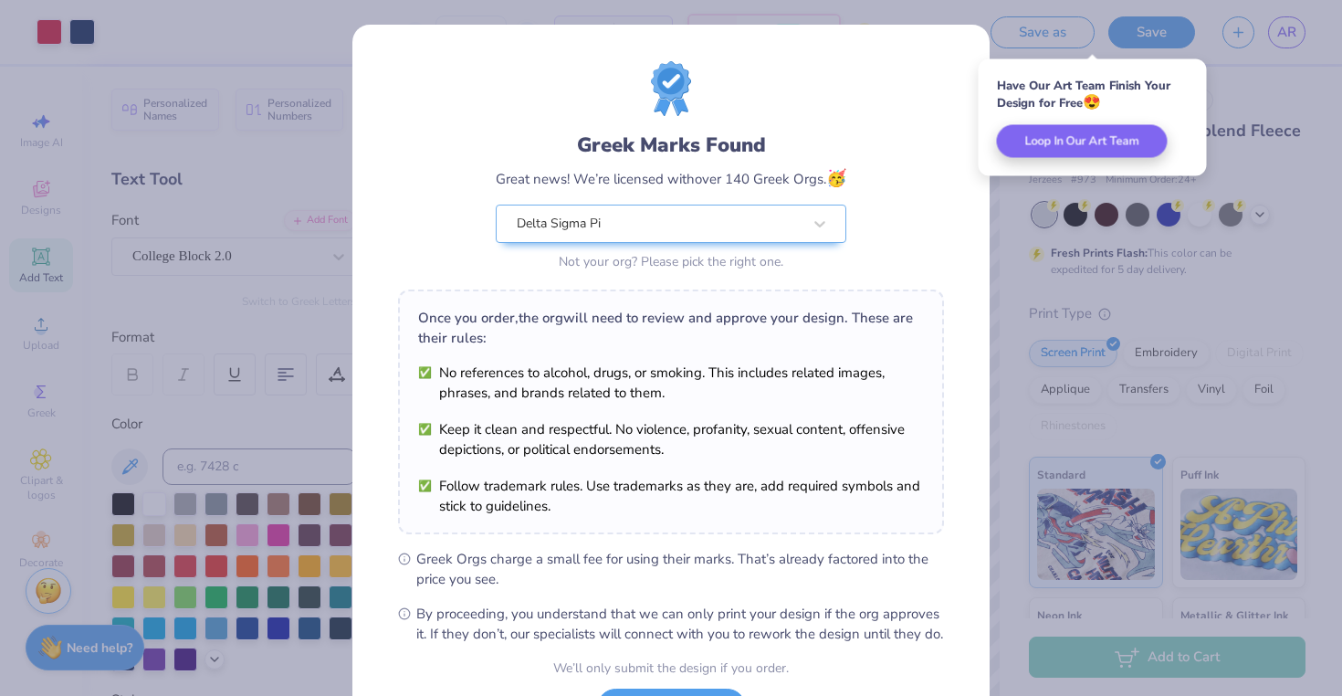
scroll to position [159, 0]
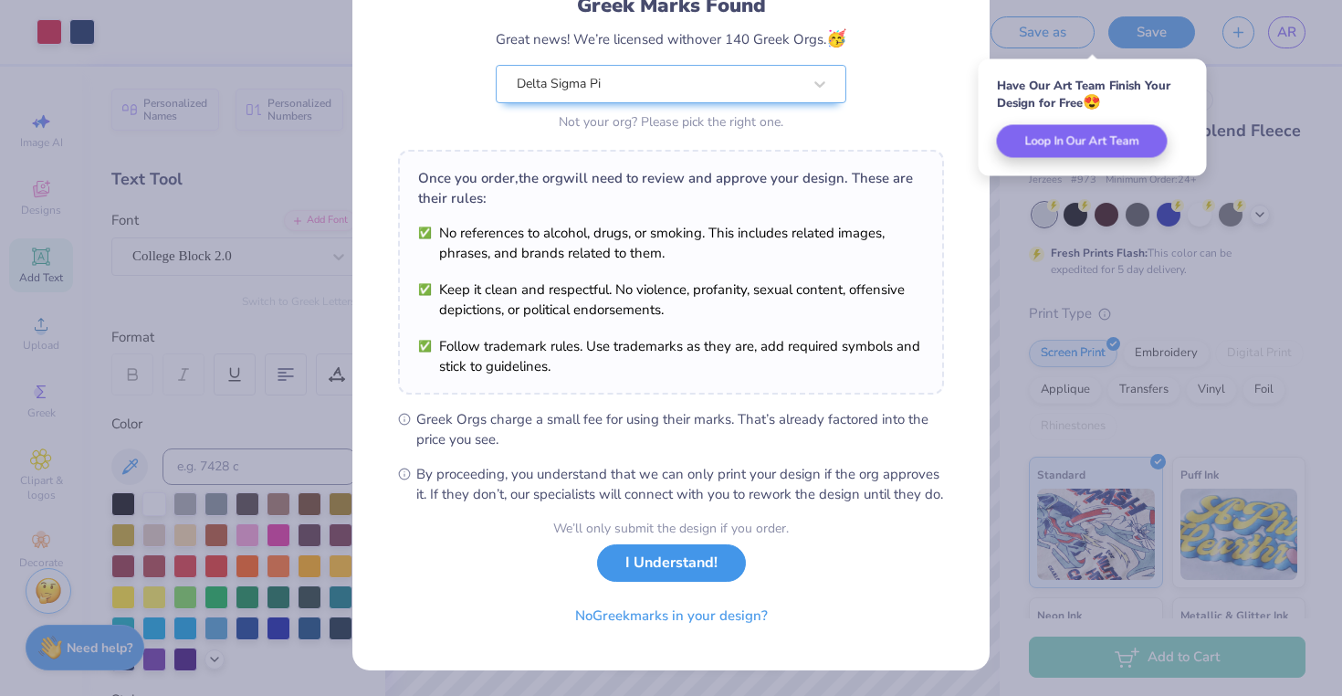
click at [694, 582] on button "I Understand!" at bounding box center [671, 562] width 149 height 37
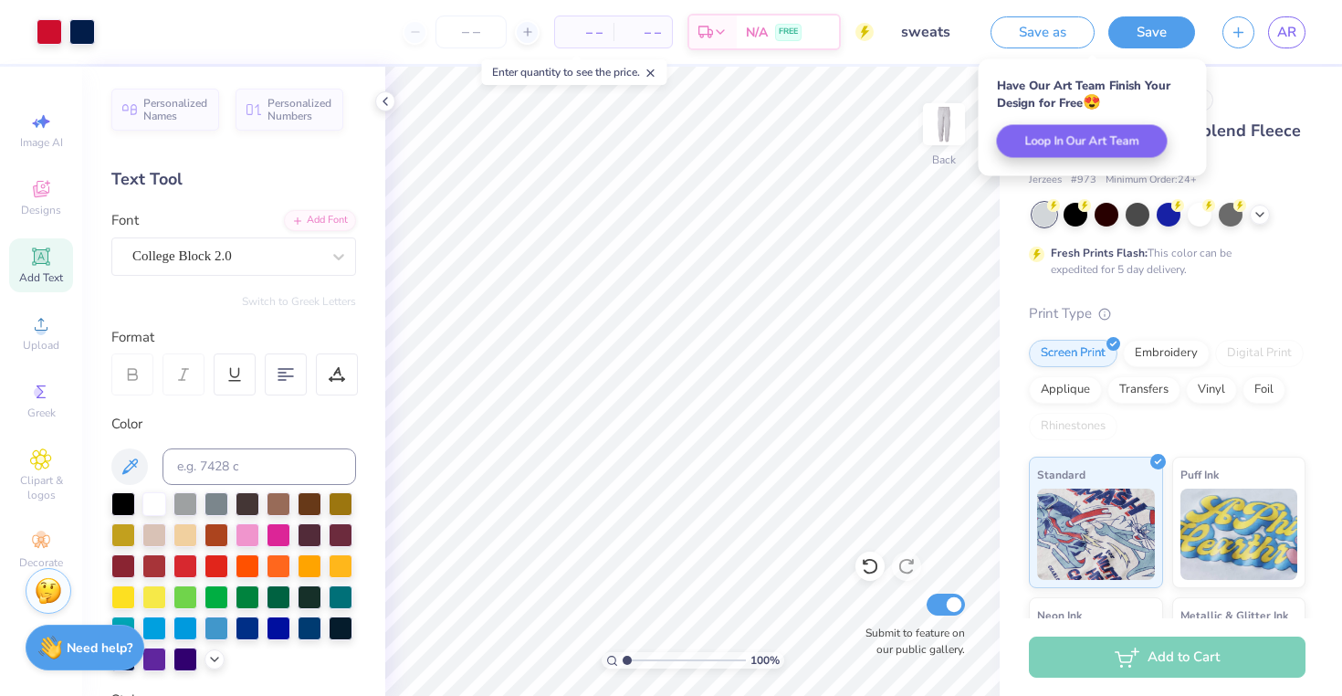
scroll to position [0, 0]
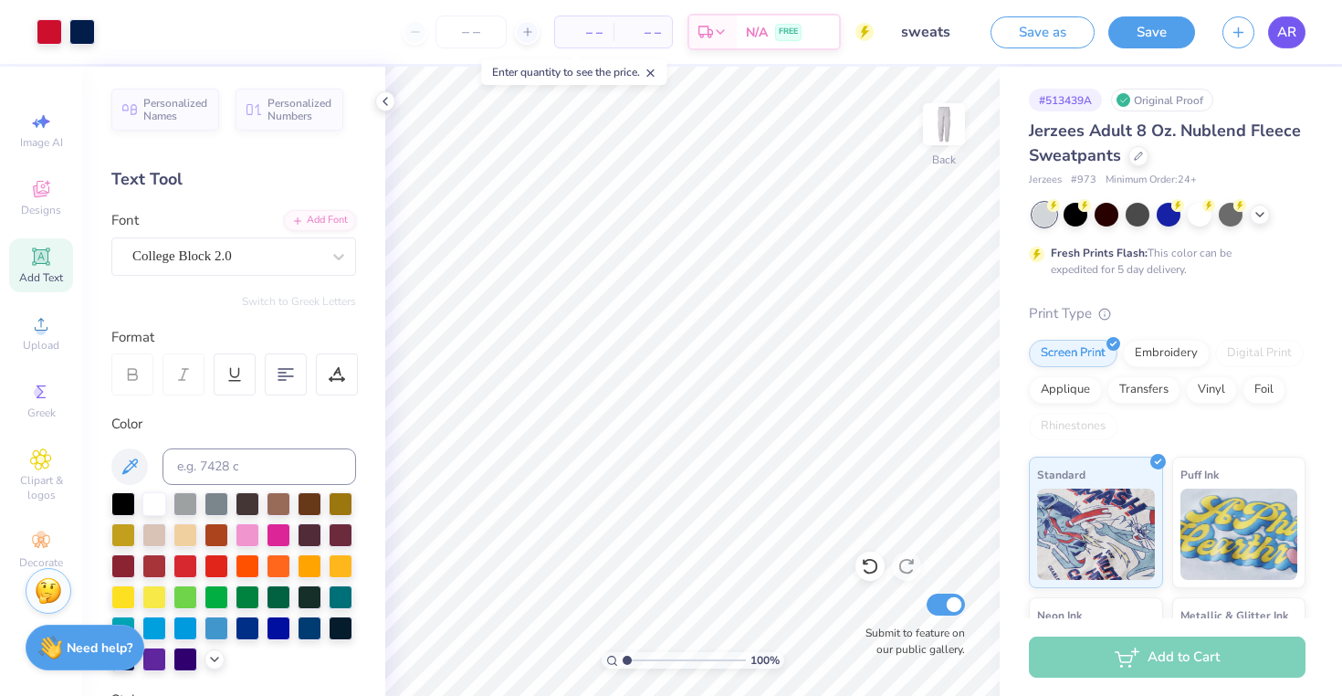
click at [1286, 20] on link "AR" at bounding box center [1287, 32] width 37 height 32
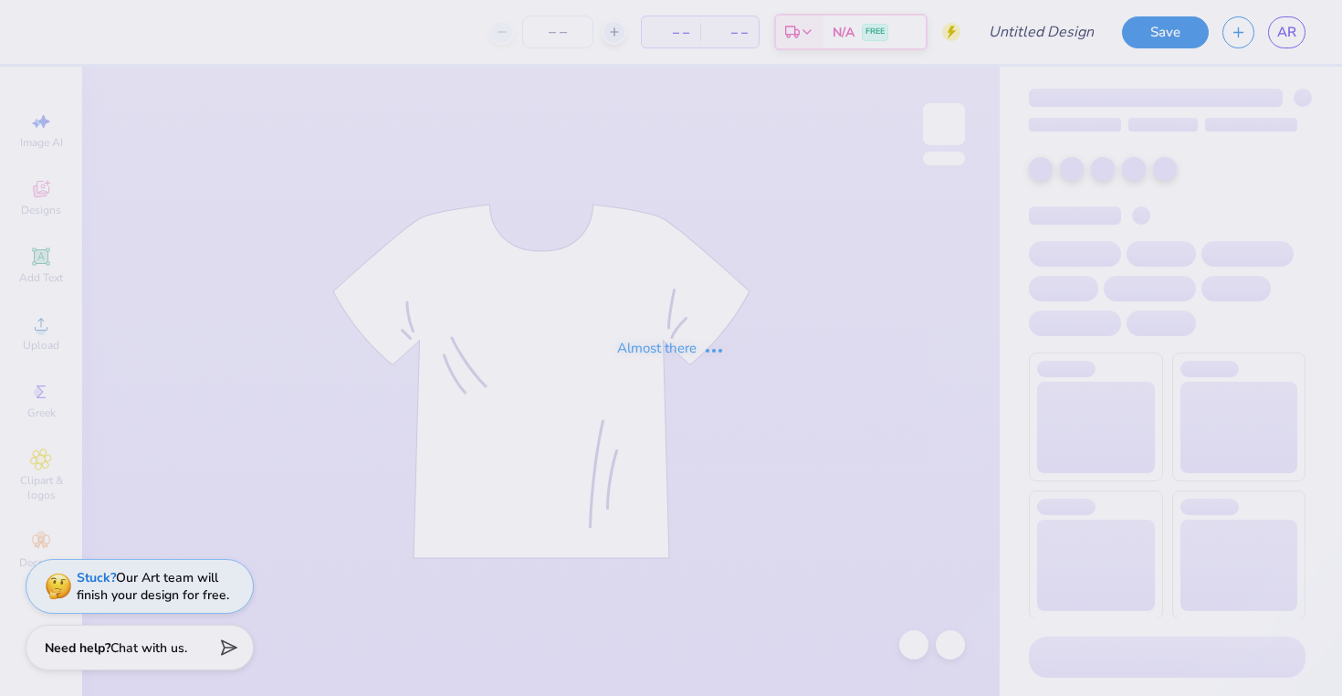
type input "84"
type input "hoodie"
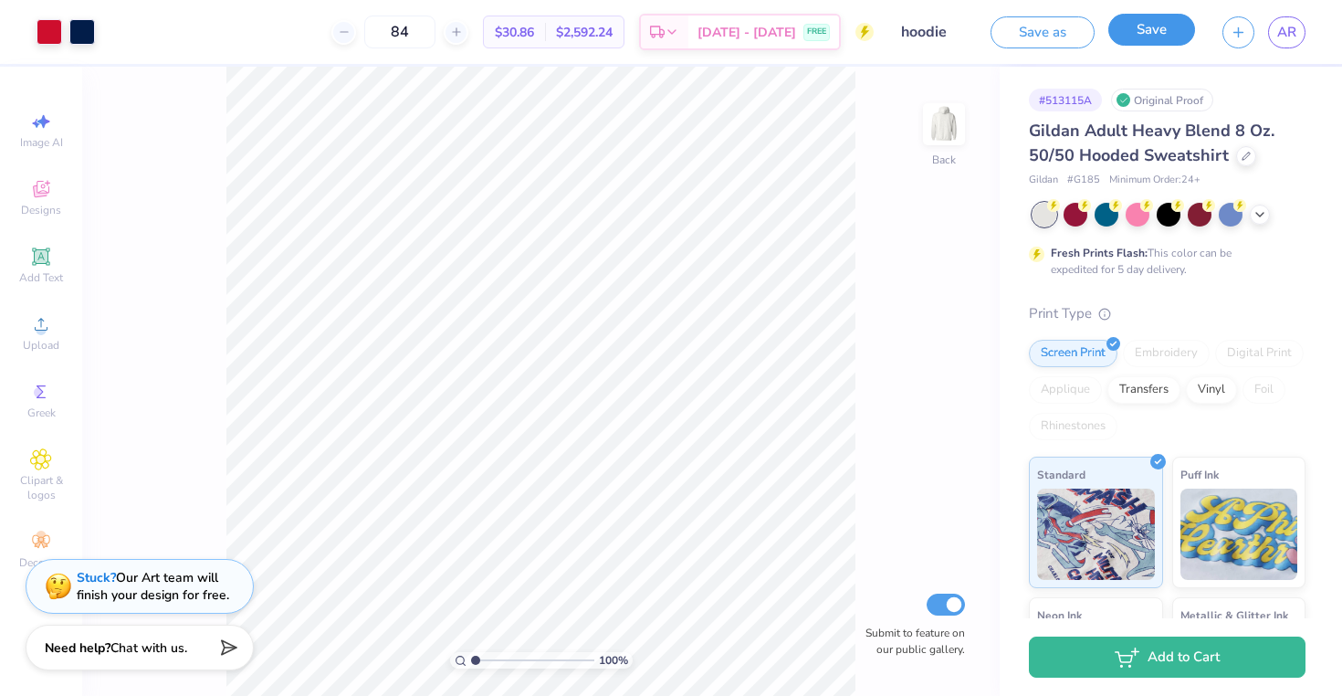
click at [1175, 26] on button "Save" at bounding box center [1152, 30] width 87 height 32
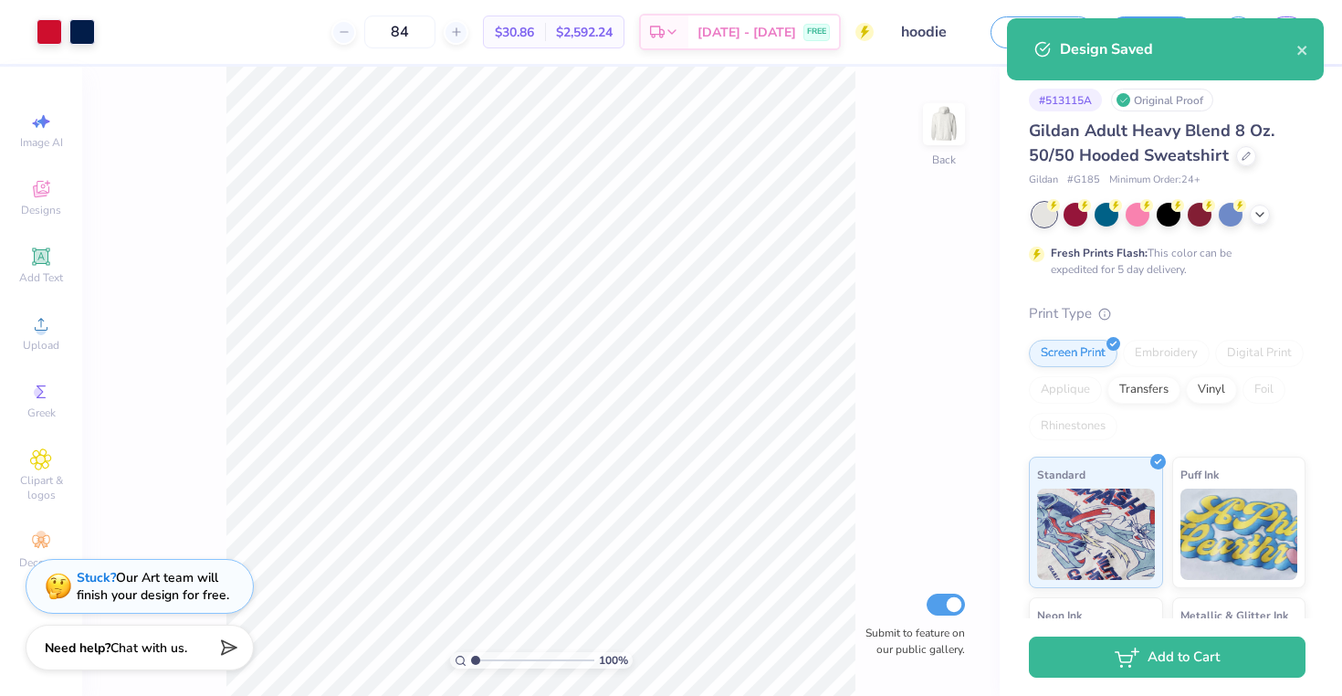
click at [1290, 51] on div "Design Saved" at bounding box center [1178, 49] width 237 height 22
click at [1295, 51] on div "Design Saved" at bounding box center [1178, 49] width 237 height 22
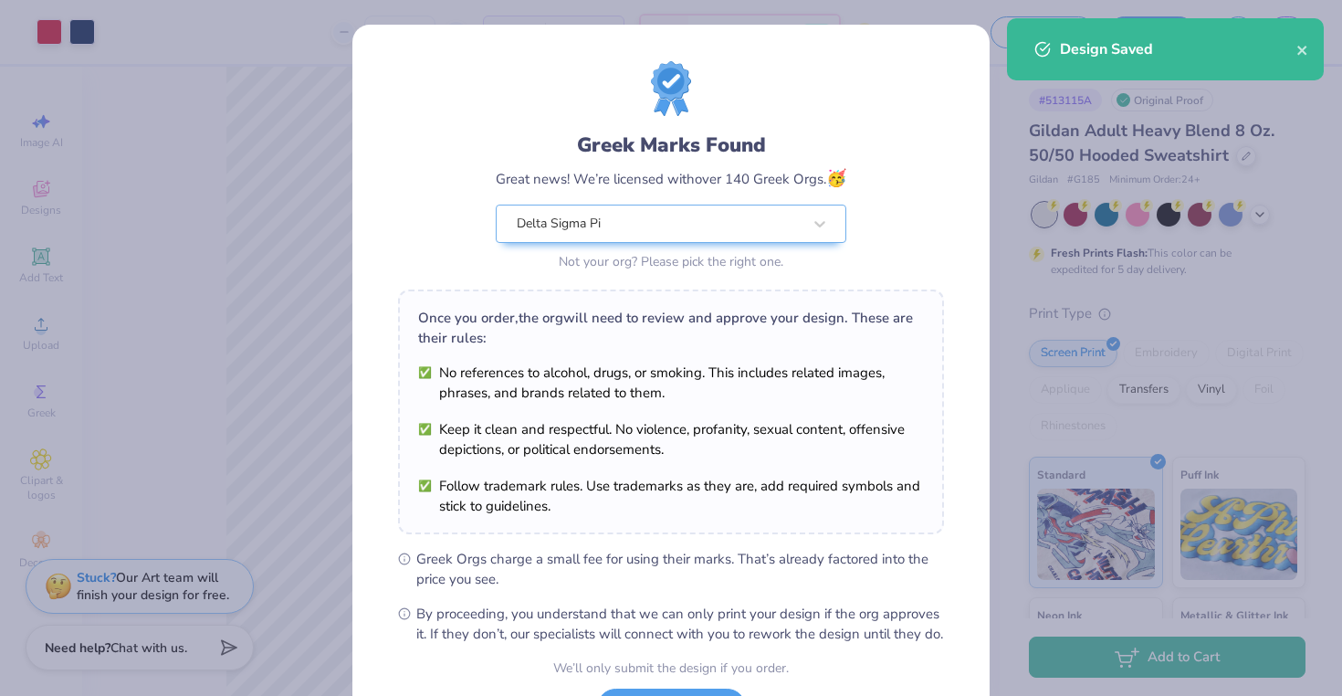
click at [1311, 48] on div "Design Saved" at bounding box center [1165, 49] width 317 height 62
click at [1305, 48] on icon "close" at bounding box center [1303, 50] width 13 height 15
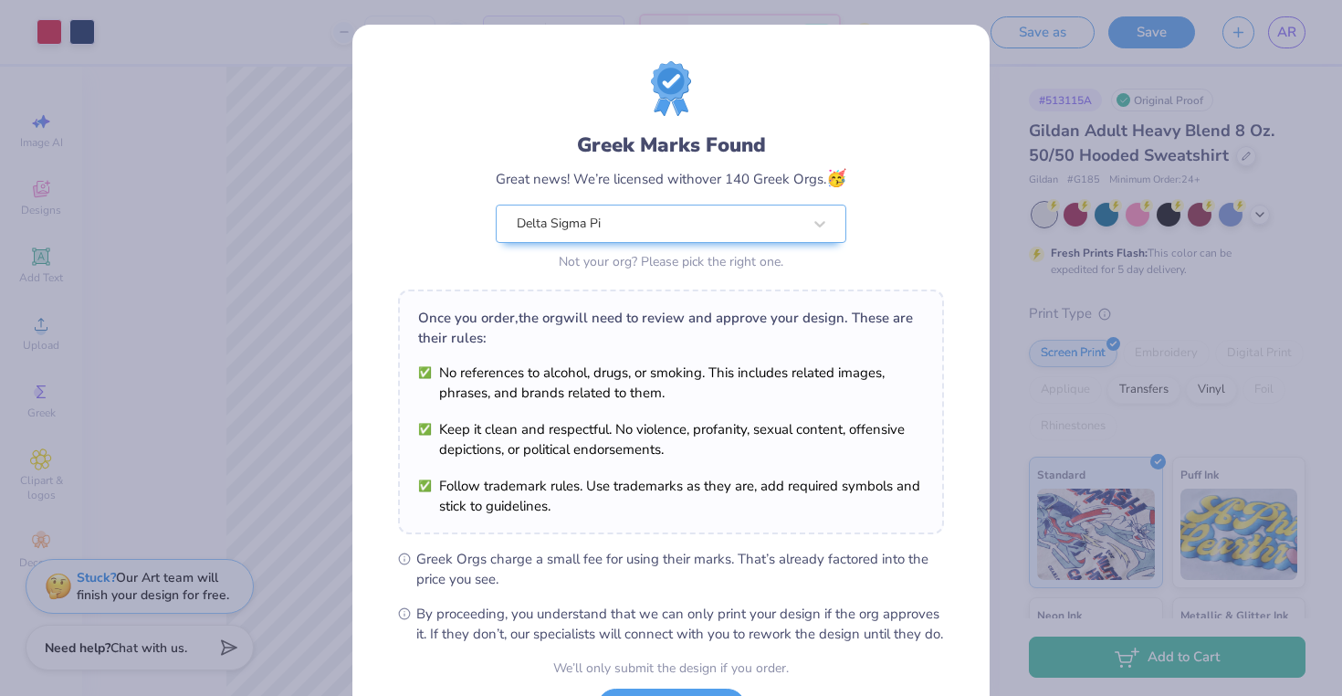
scroll to position [159, 0]
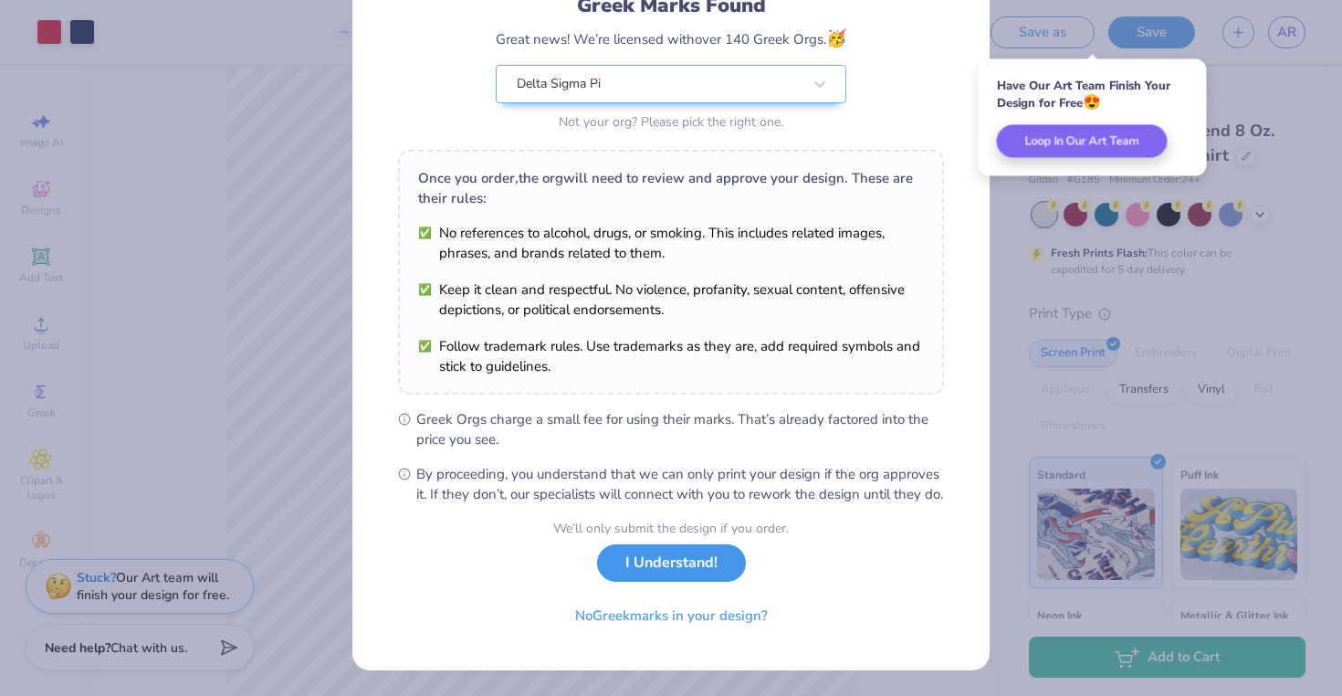
click at [703, 569] on button "I Understand!" at bounding box center [671, 562] width 149 height 37
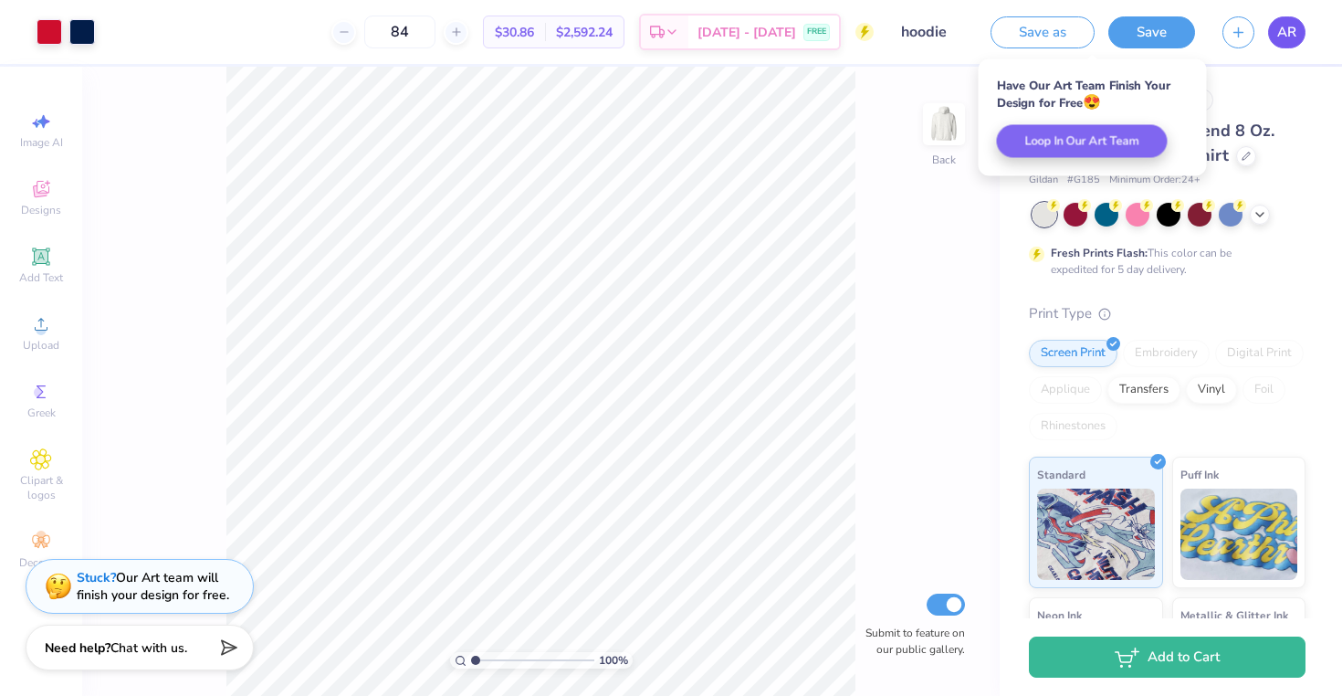
click at [1297, 31] on link "AR" at bounding box center [1287, 32] width 37 height 32
